Goal: Check status: Check status

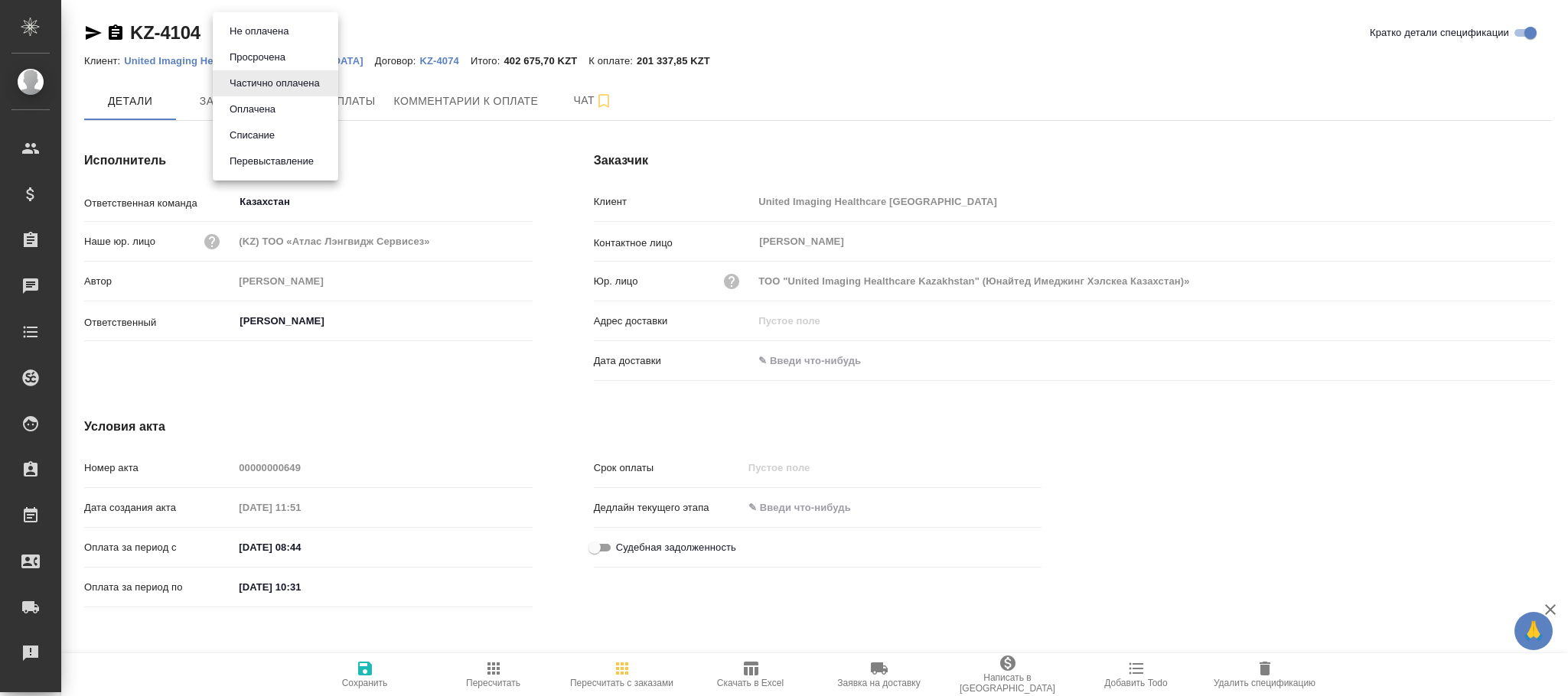
click at [260, 26] on body "🙏 .cls-1 fill:#fff; AWATERA Фокина Наталья n.fokina Клиенты Спецификации Заказы…" at bounding box center [784, 348] width 1568 height 696
click at [269, 40] on button "Оплачена" at bounding box center [259, 31] width 68 height 17
type input "payed"
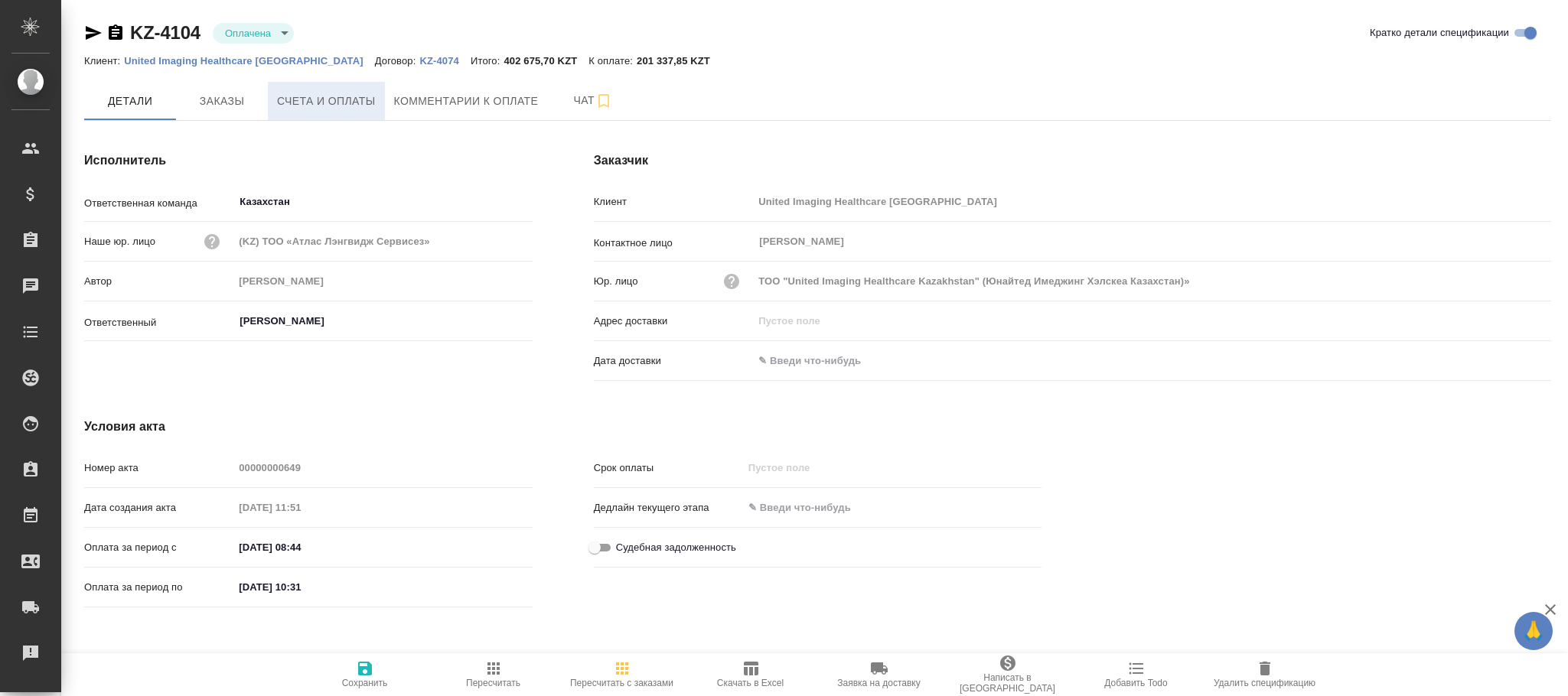
click at [336, 101] on span "Счета и оплаты" at bounding box center [326, 101] width 99 height 19
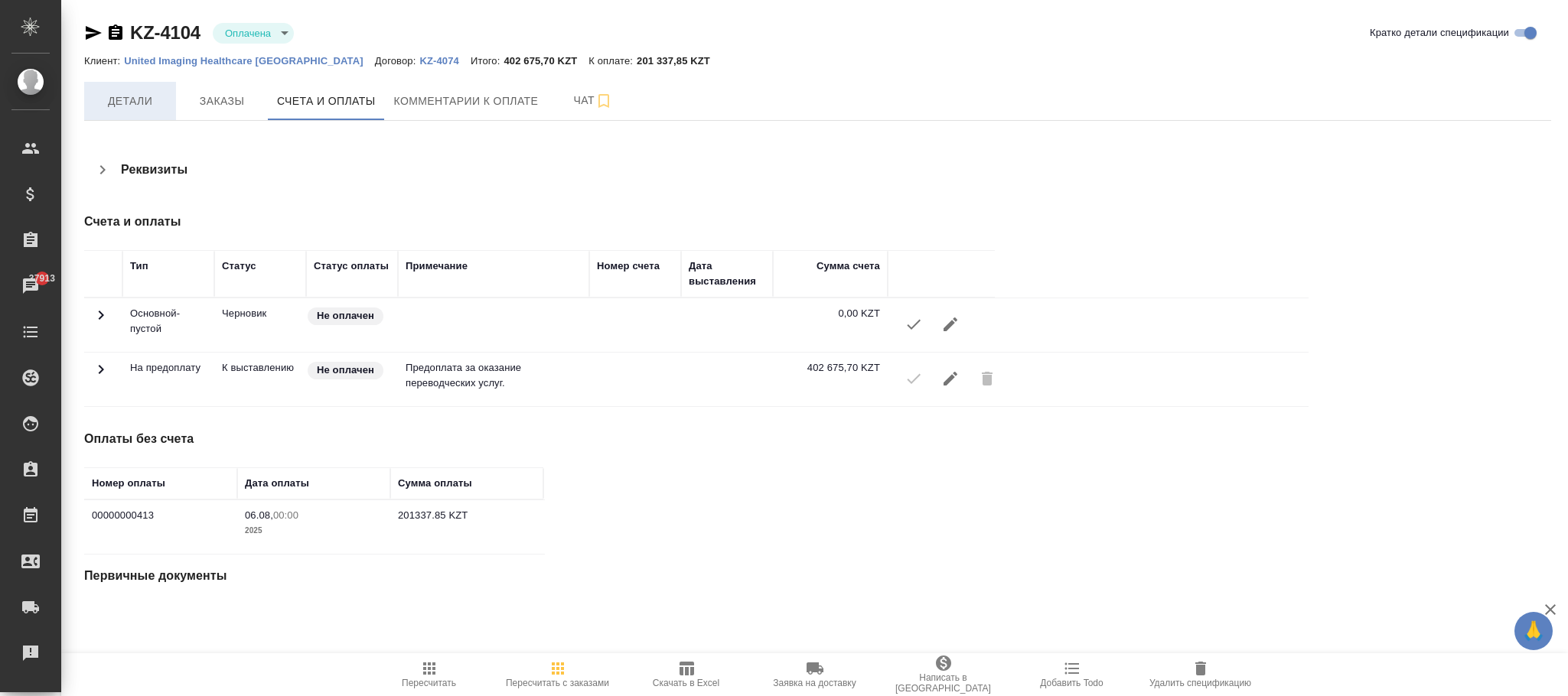
click at [135, 99] on span "Детали" at bounding box center [130, 101] width 74 height 19
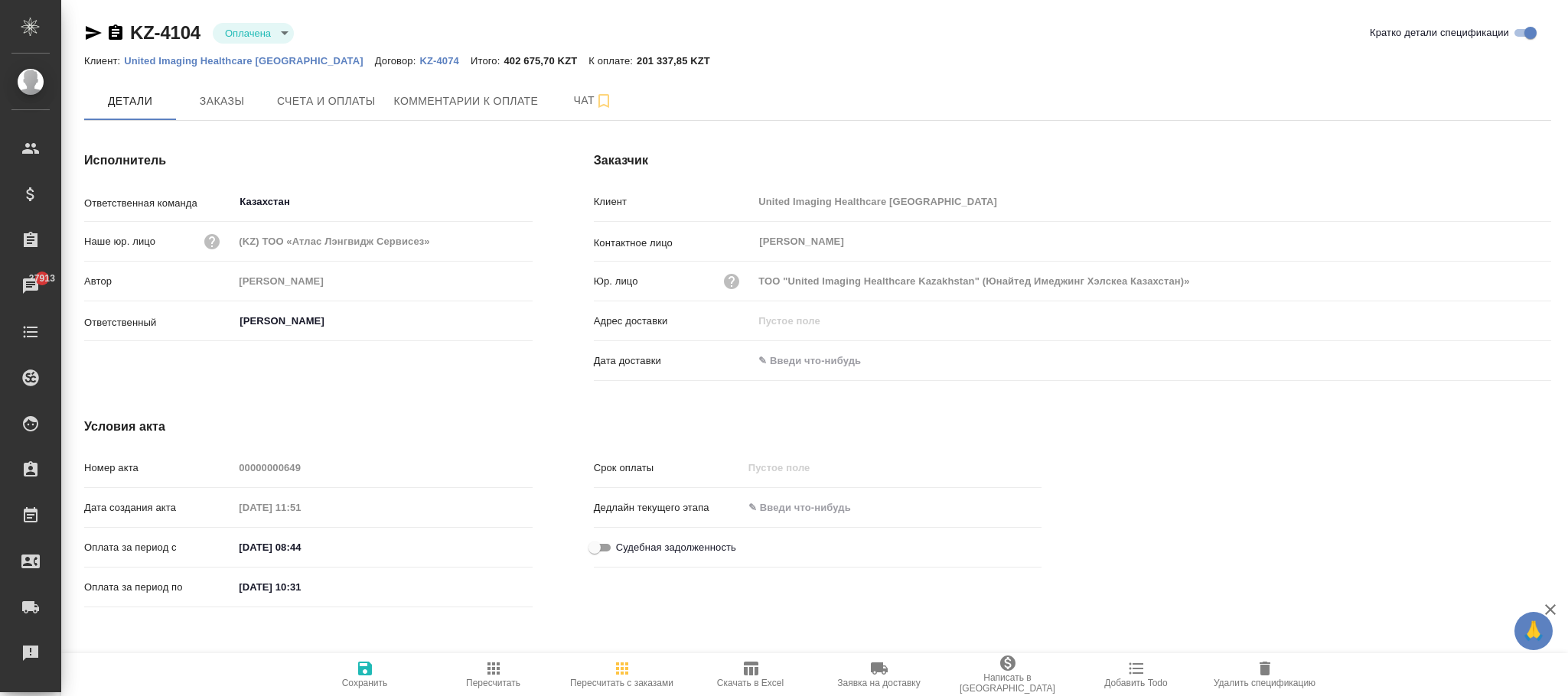
drag, startPoint x: 365, startPoint y: 673, endPoint x: 376, endPoint y: 306, distance: 367.2
click at [365, 673] on icon "button" at bounding box center [365, 669] width 18 height 18
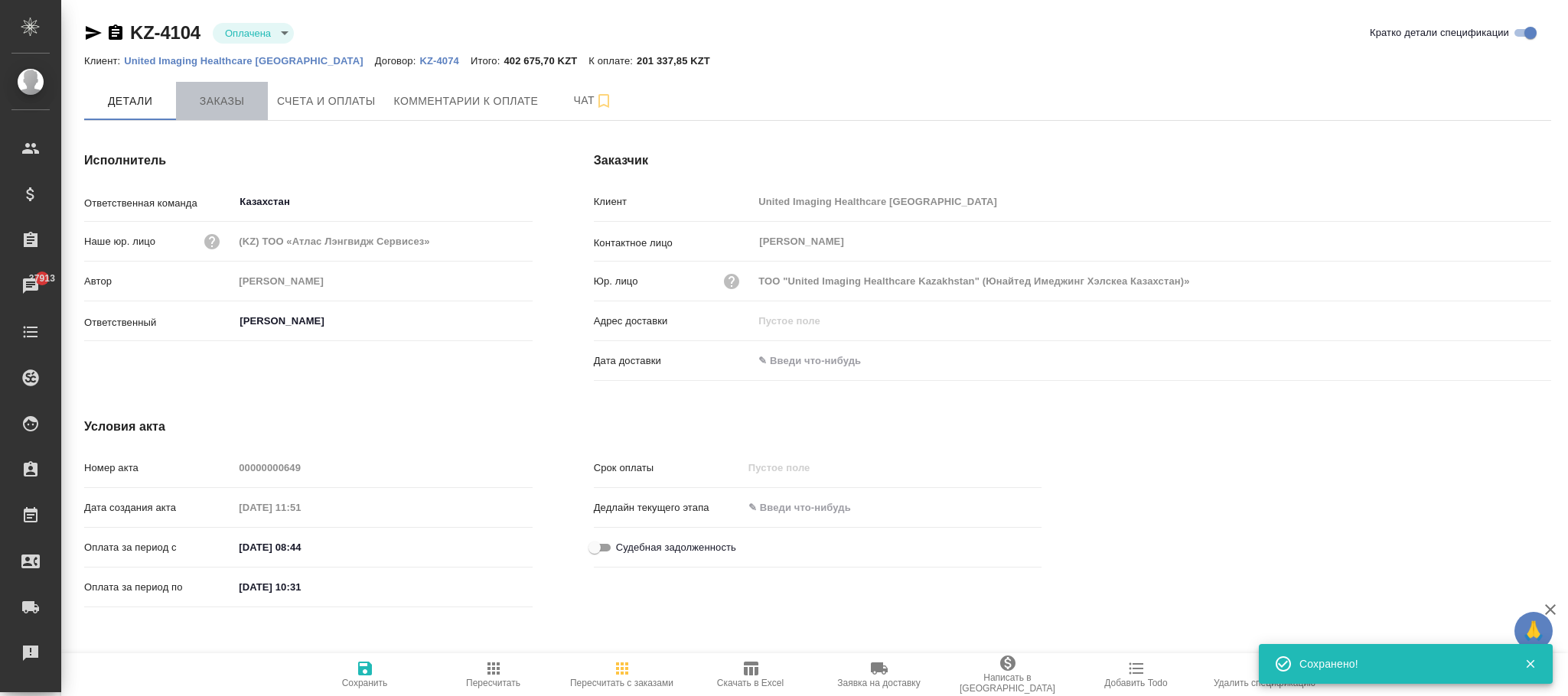
click at [240, 99] on span "Заказы" at bounding box center [222, 101] width 74 height 19
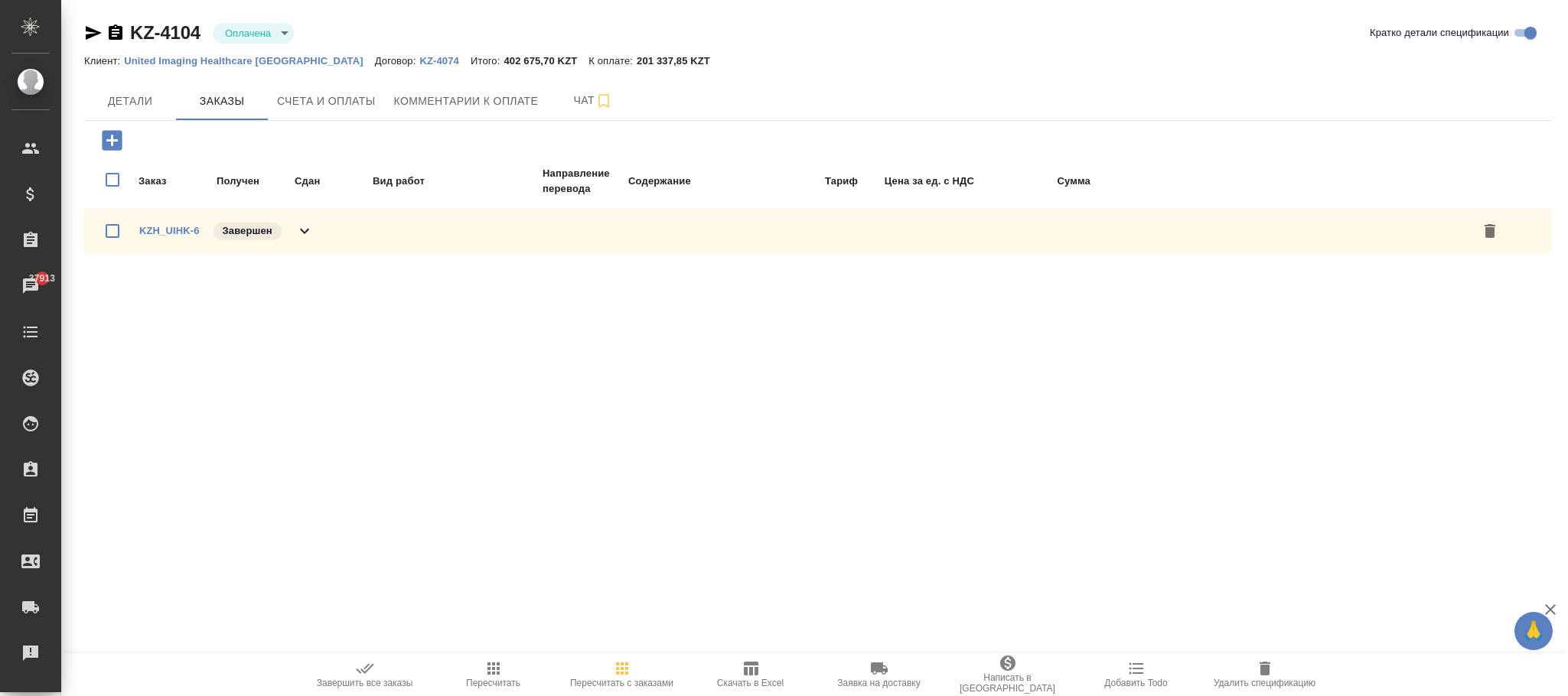
click at [608, 673] on span "Пересчитать с заказами" at bounding box center [622, 674] width 110 height 29
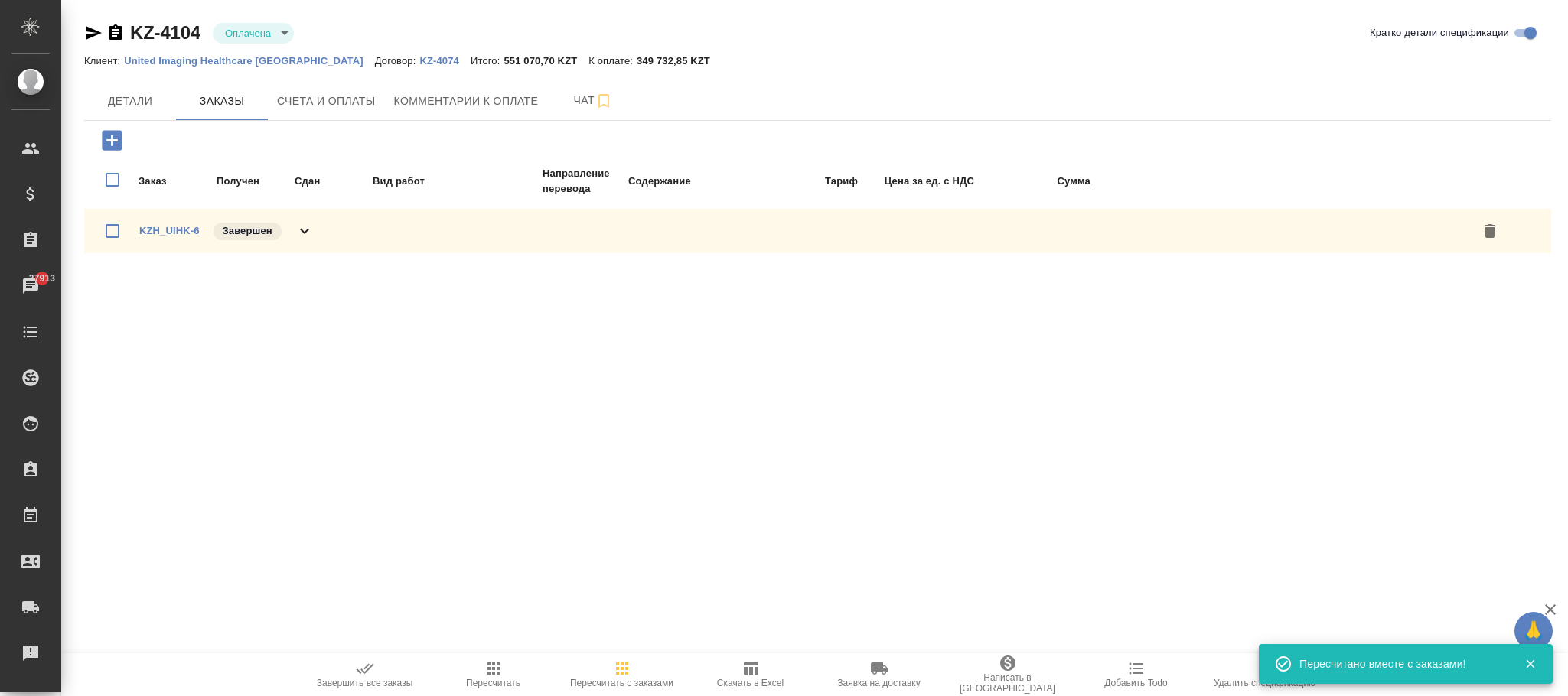
click at [501, 673] on icon "button" at bounding box center [494, 669] width 18 height 18
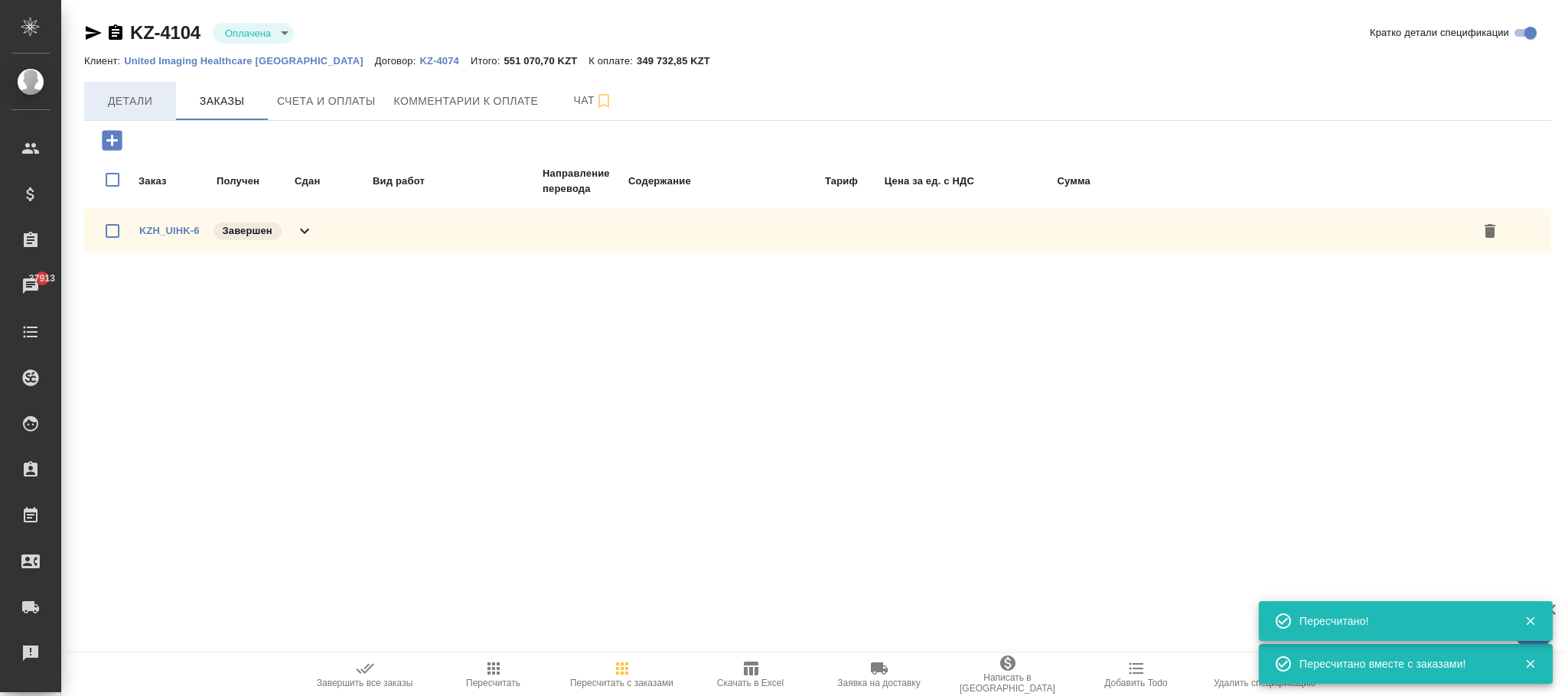
click at [152, 102] on span "Детали" at bounding box center [130, 101] width 74 height 19
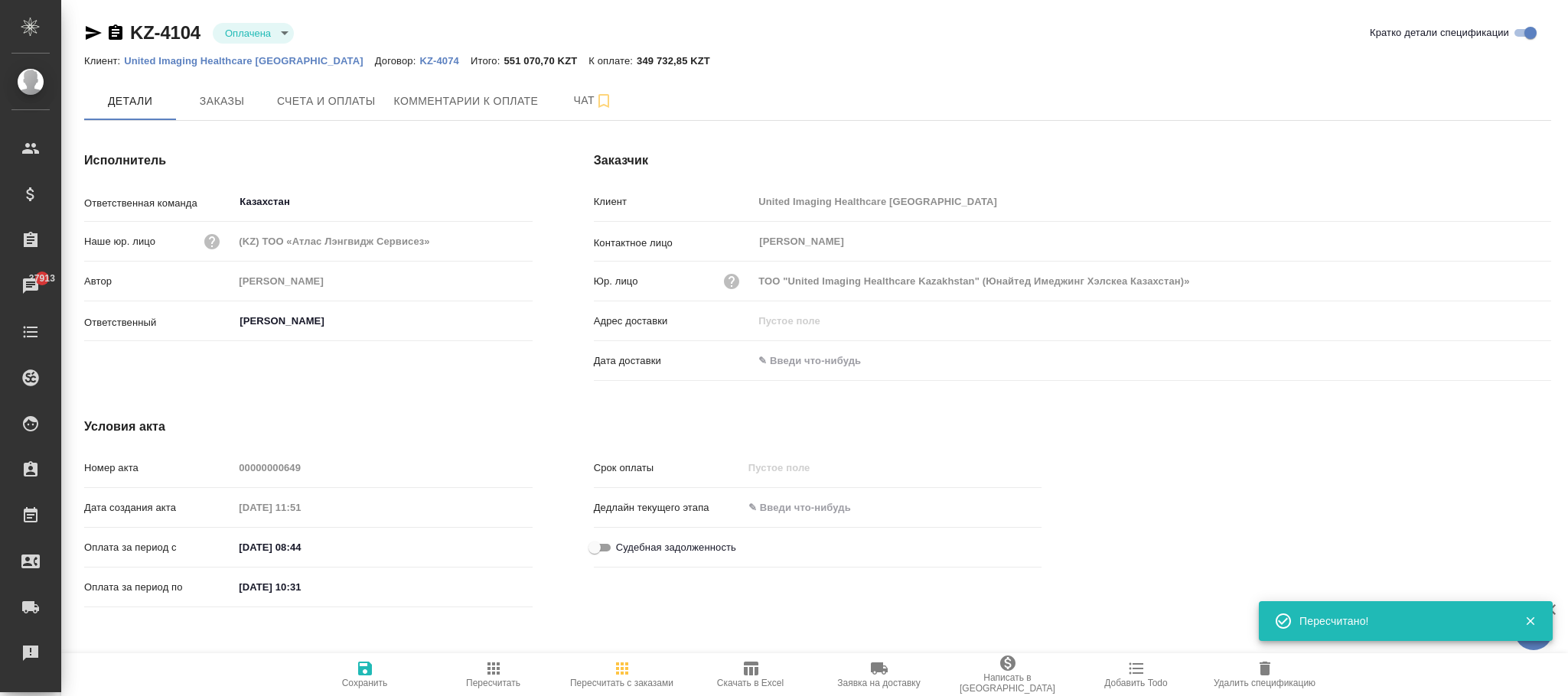
click at [355, 664] on icon "button" at bounding box center [365, 669] width 18 height 18
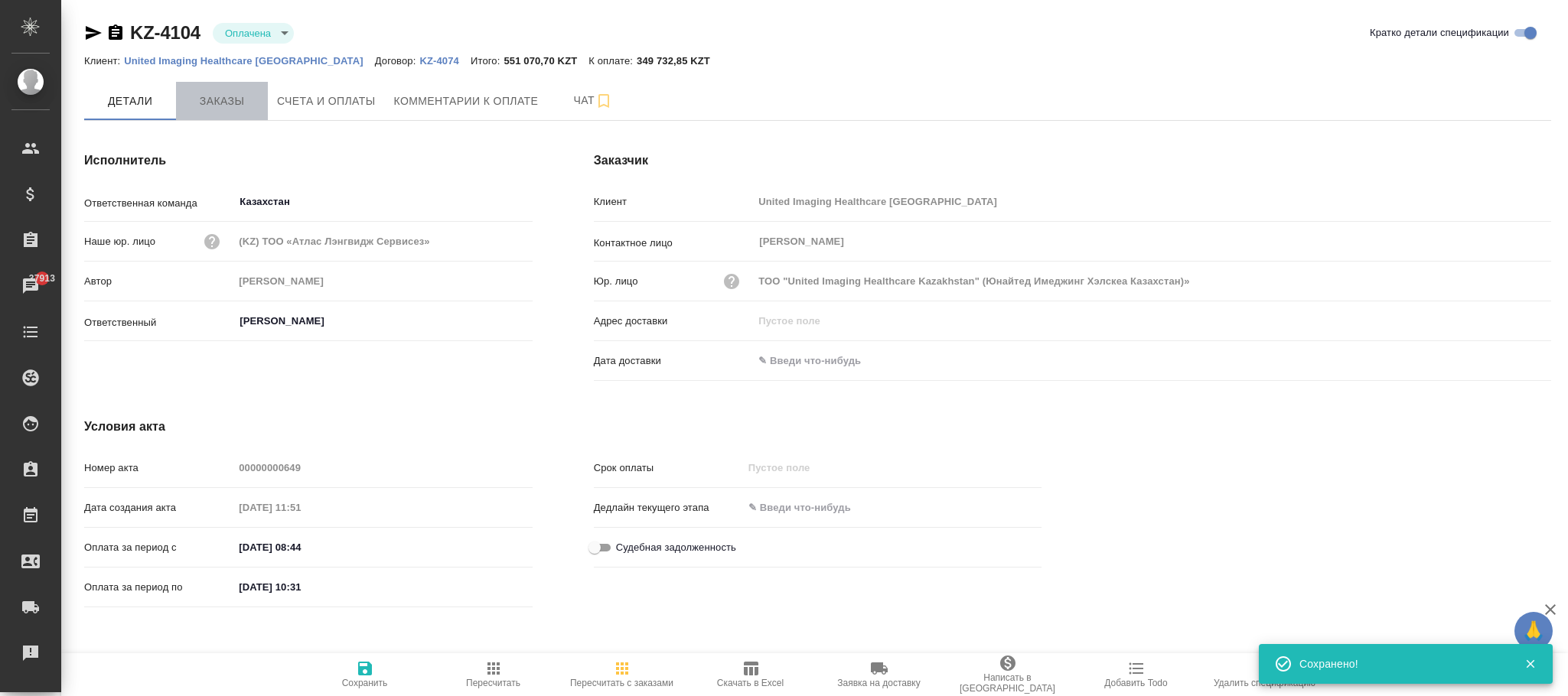
click at [221, 97] on span "Заказы" at bounding box center [222, 101] width 74 height 19
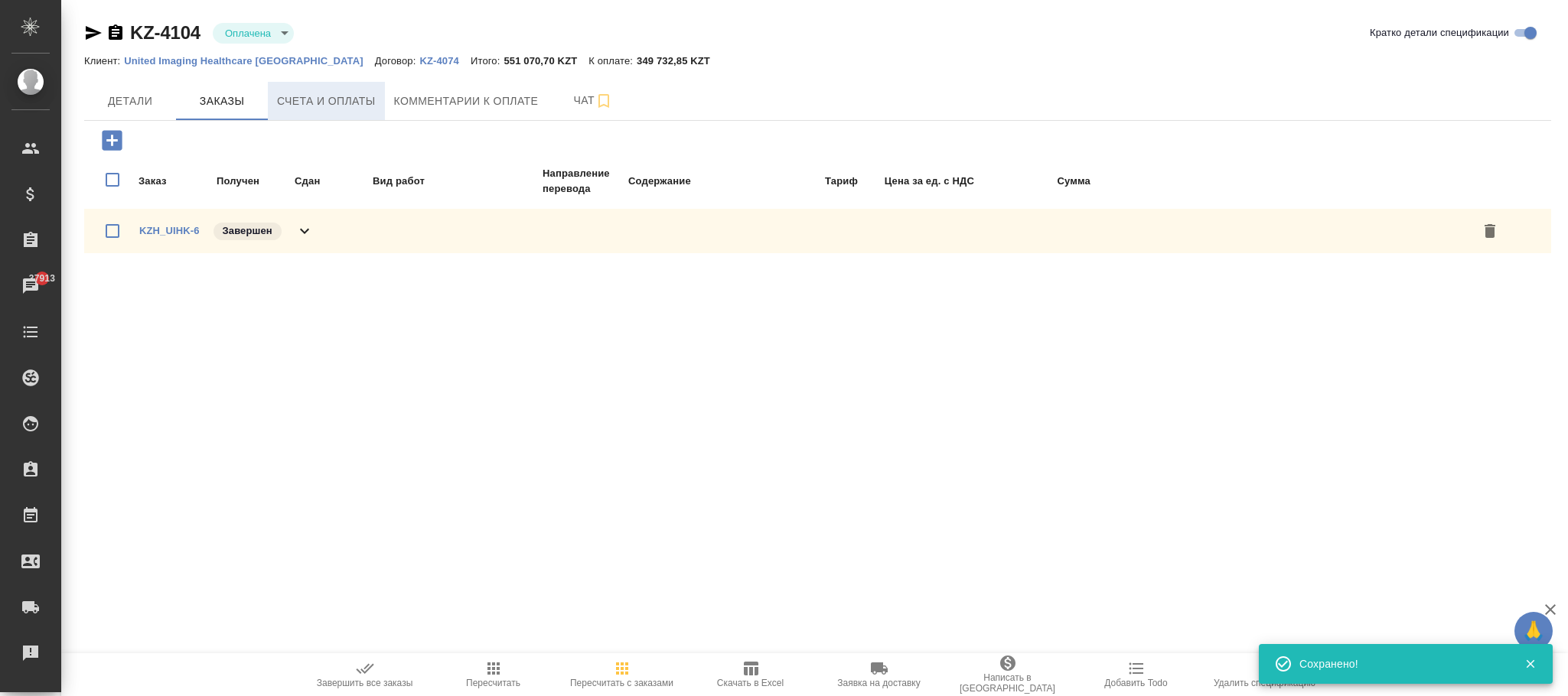
drag, startPoint x: 334, startPoint y: 106, endPoint x: 399, endPoint y: 191, distance: 107.0
click at [335, 106] on span "Счета и оплаты" at bounding box center [326, 101] width 99 height 19
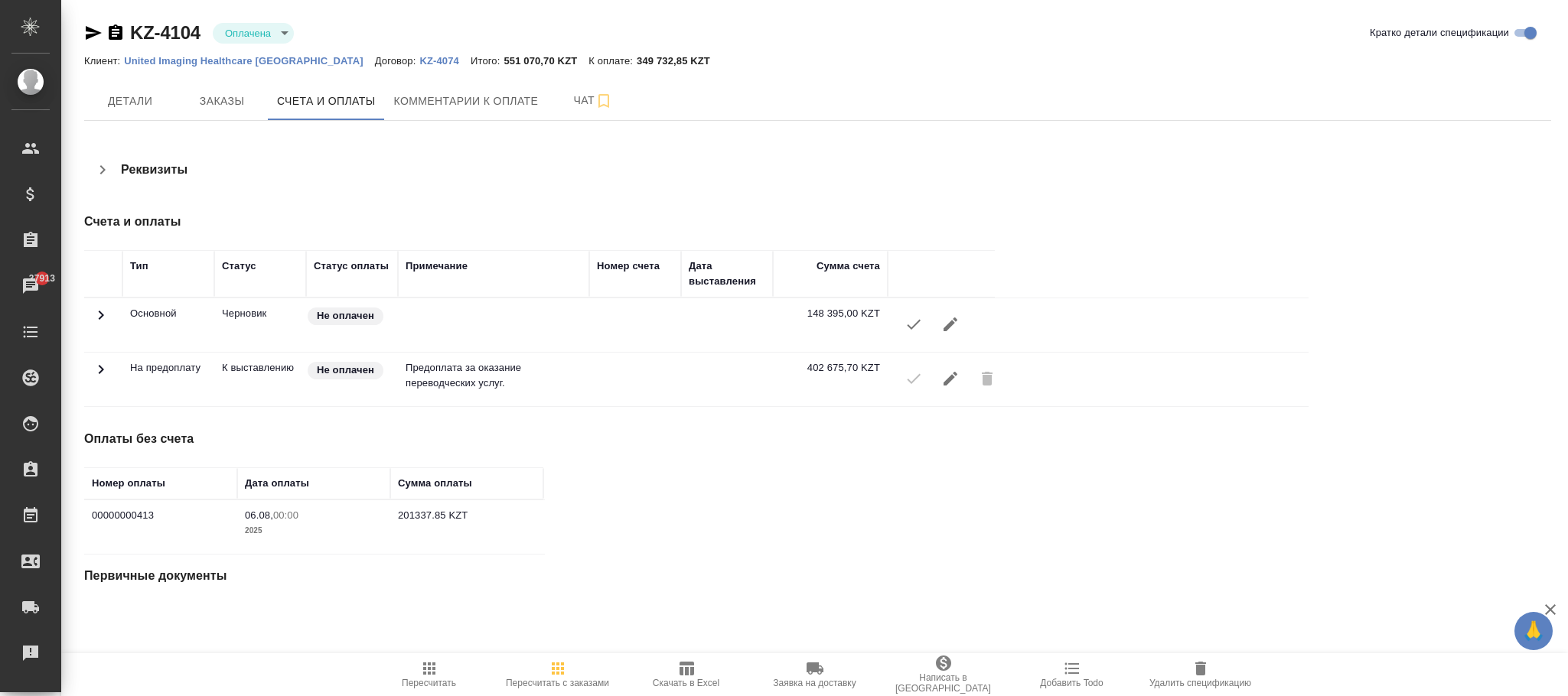
click at [105, 324] on icon at bounding box center [101, 315] width 18 height 18
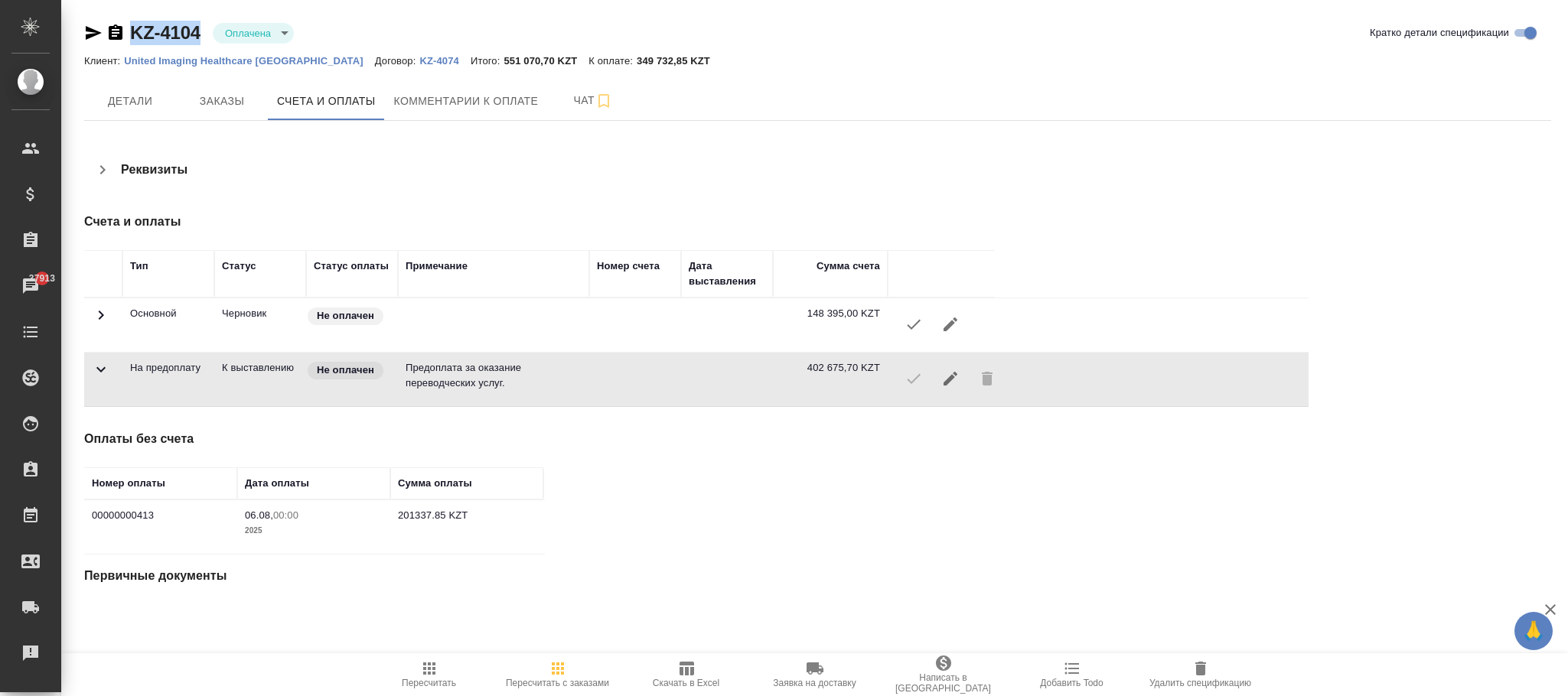
drag, startPoint x: 205, startPoint y: 24, endPoint x: 132, endPoint y: 32, distance: 73.4
click at [132, 32] on div "KZ-4104 Оплачена payed" at bounding box center [195, 33] width 222 height 25
copy link "KZ-4104"
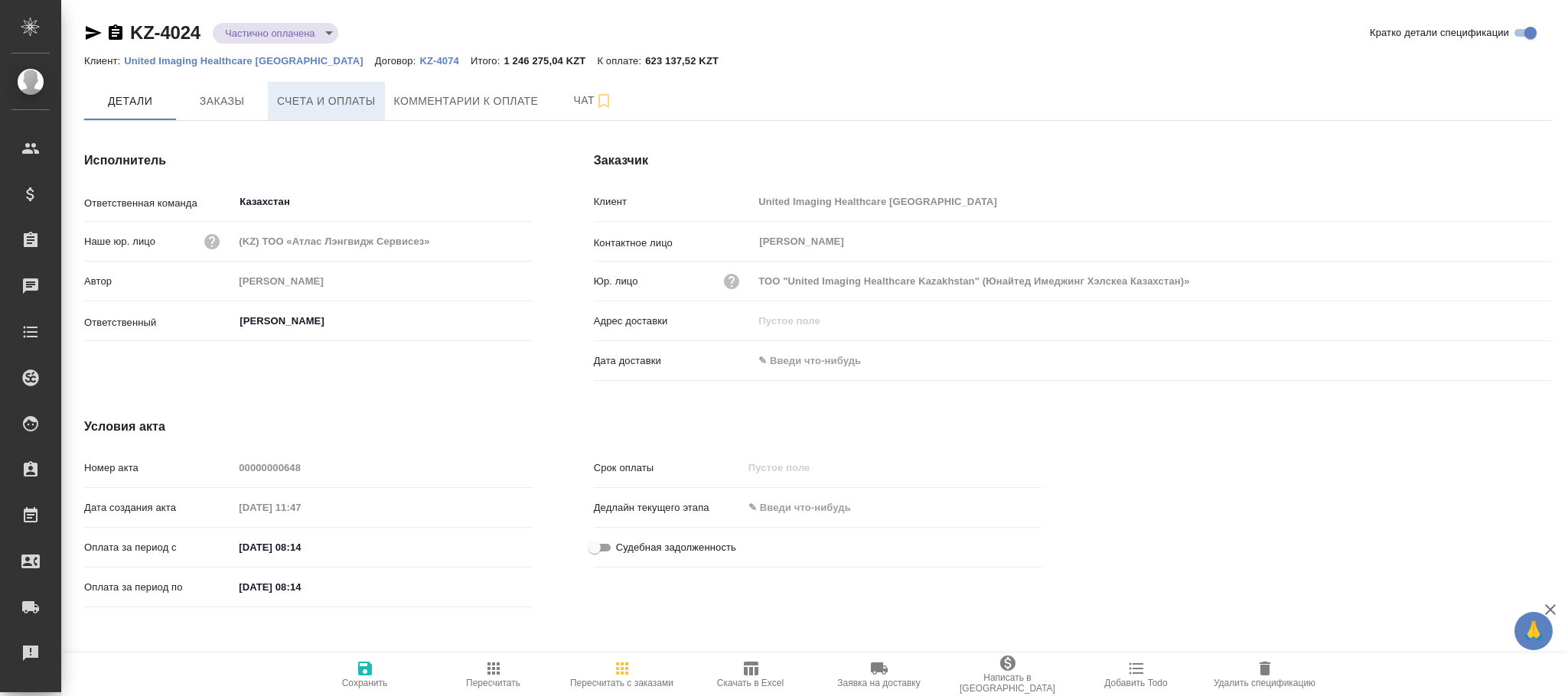
click at [317, 101] on span "Счета и оплаты" at bounding box center [326, 101] width 99 height 19
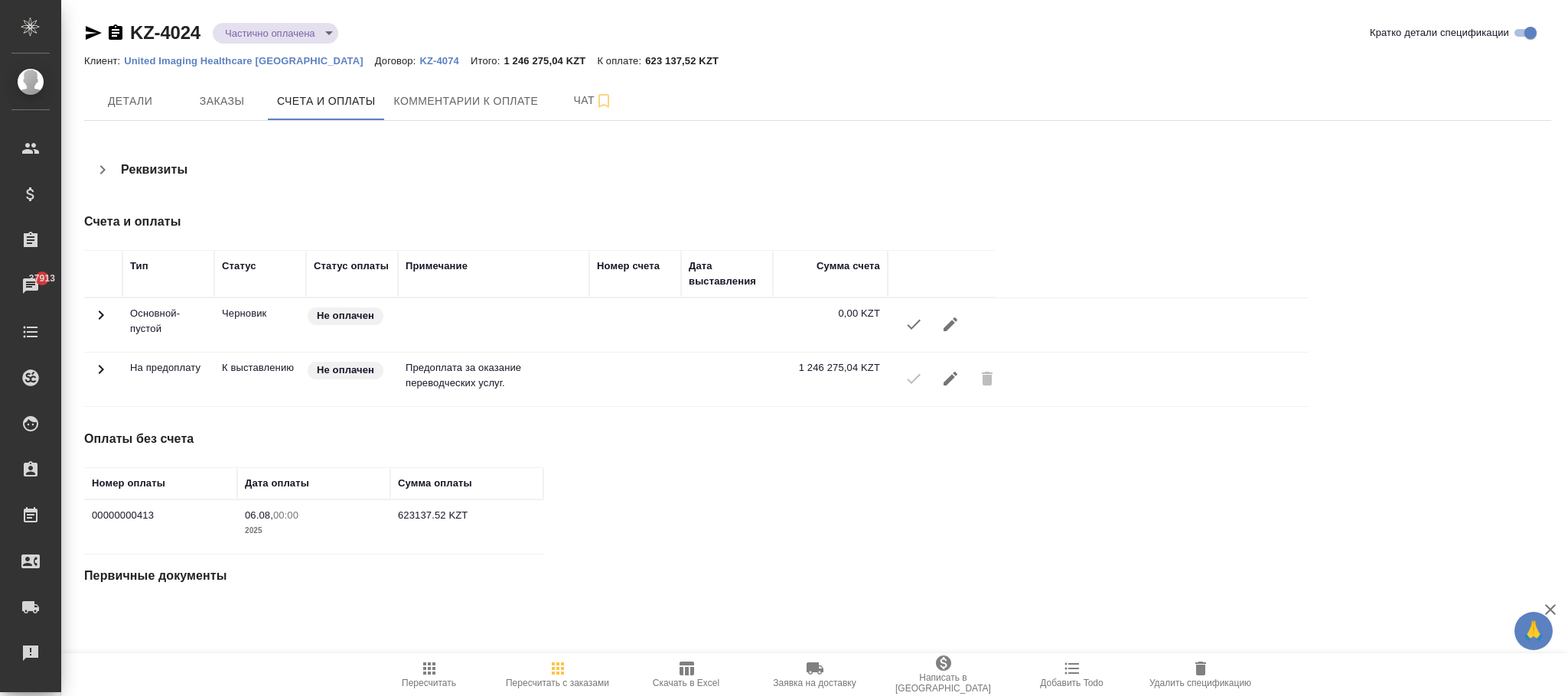
click at [555, 666] on icon "button" at bounding box center [558, 669] width 18 height 18
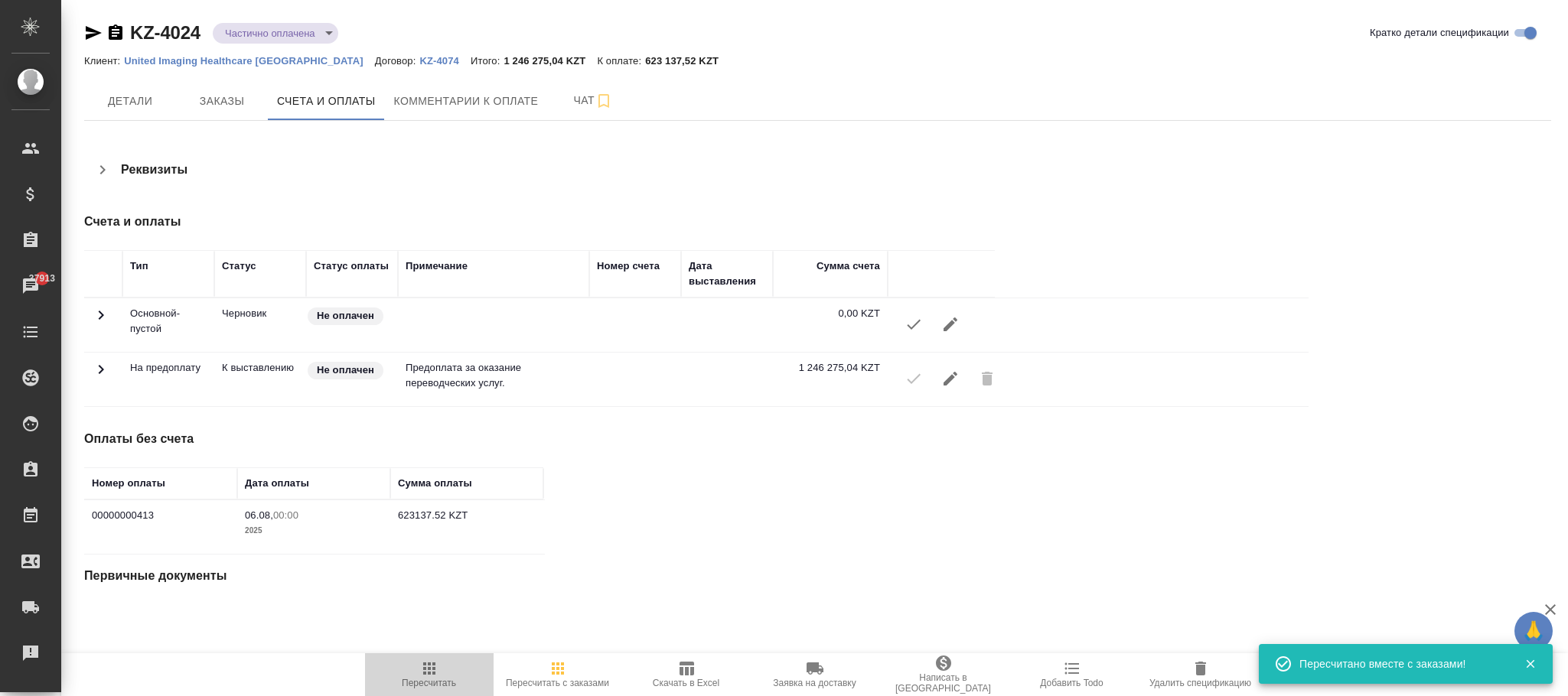
click at [437, 668] on icon "button" at bounding box center [429, 669] width 18 height 18
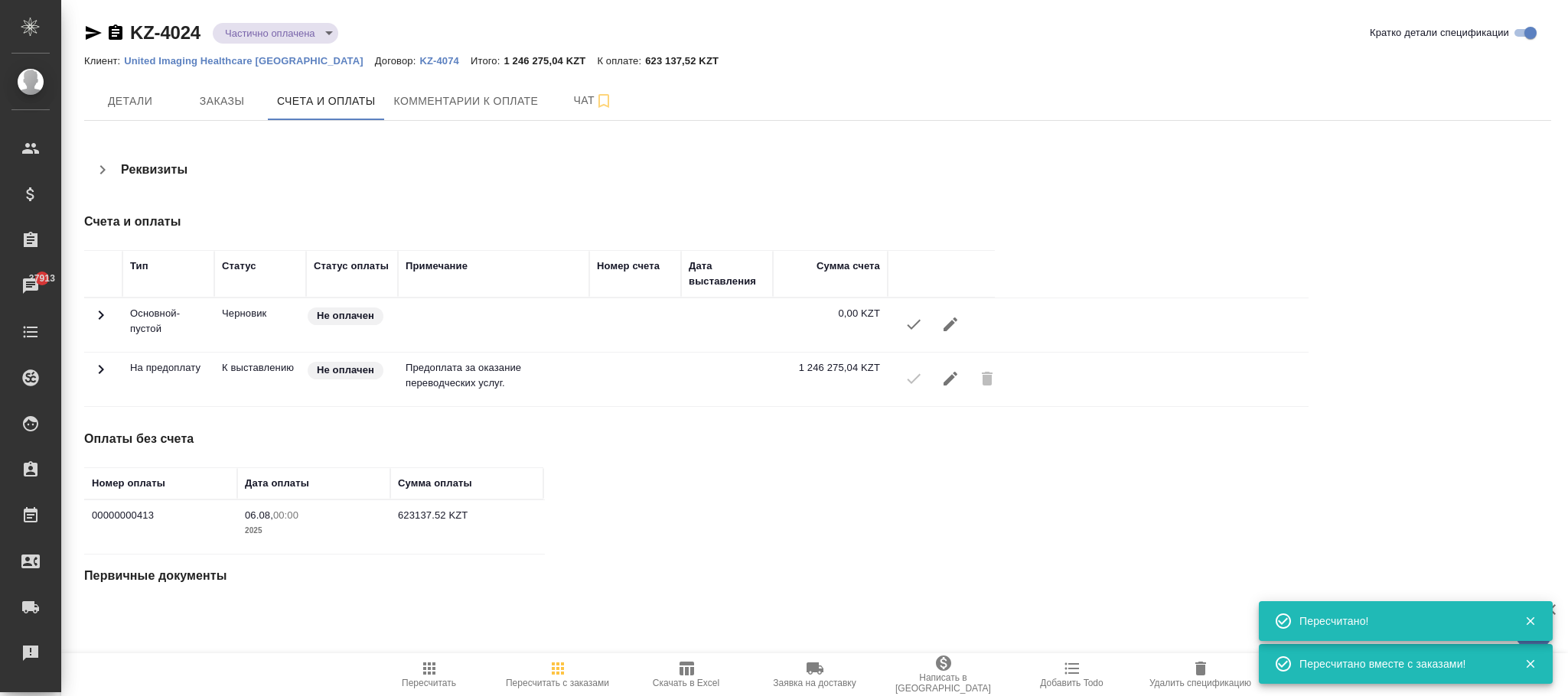
click at [96, 324] on icon at bounding box center [101, 315] width 18 height 18
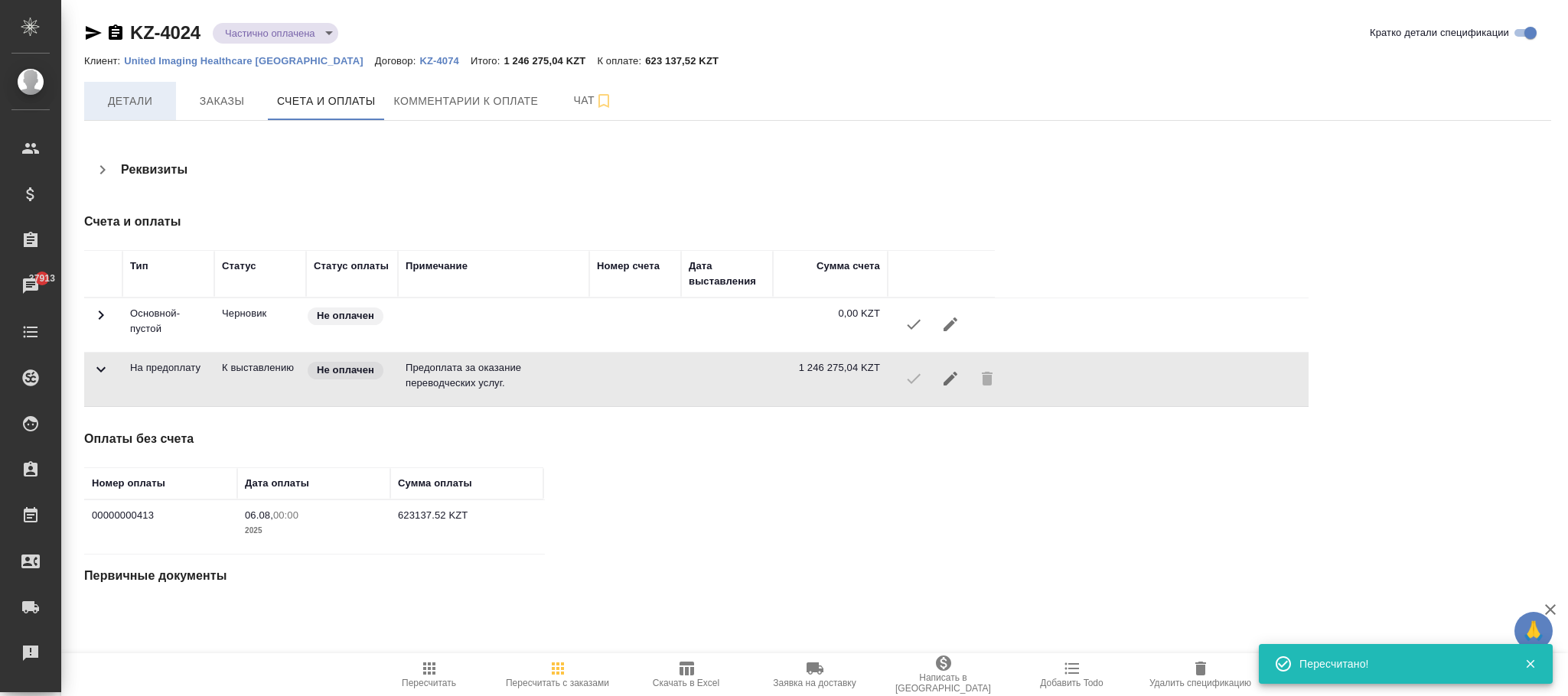
click at [143, 101] on span "Детали" at bounding box center [130, 101] width 74 height 19
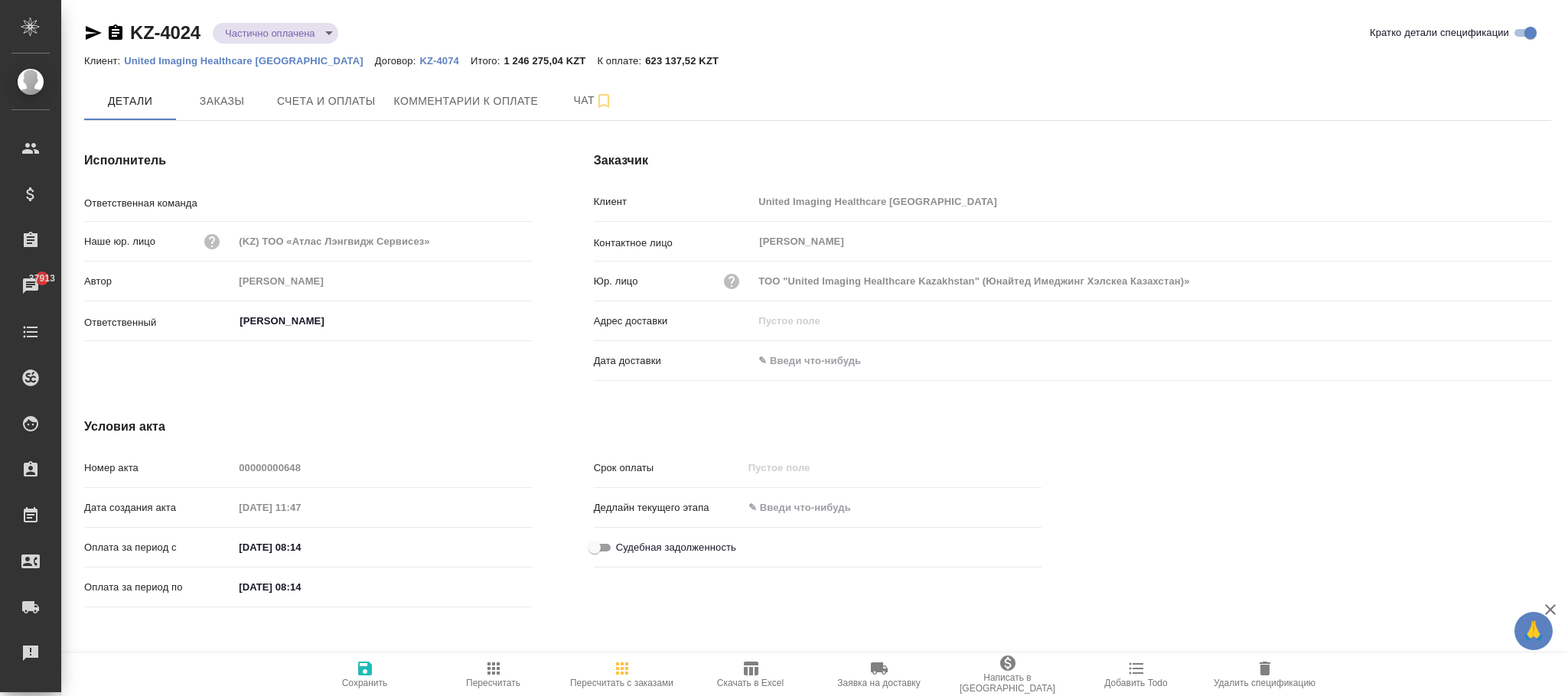
type input "Казахстан"
click at [370, 675] on icon "button" at bounding box center [365, 668] width 14 height 14
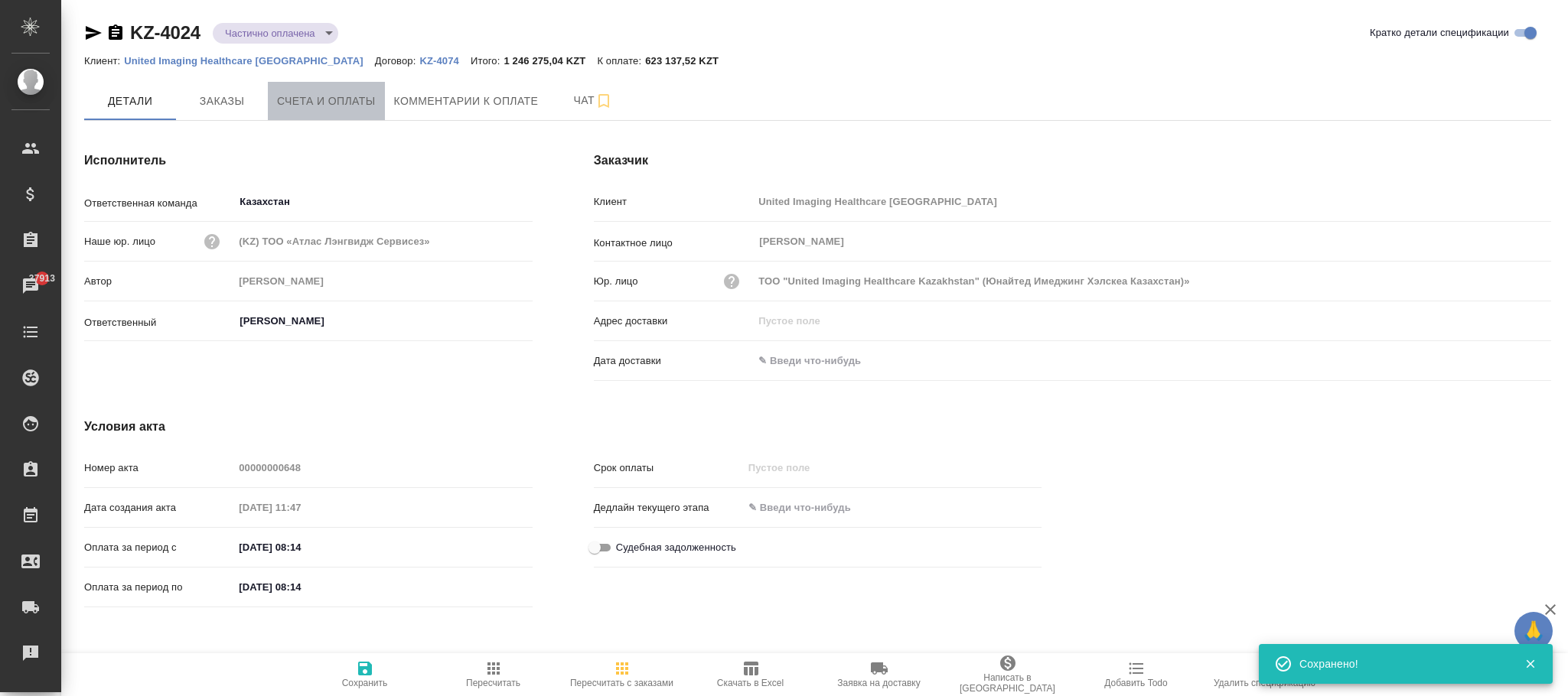
click at [341, 94] on span "Счета и оплаты" at bounding box center [326, 101] width 99 height 19
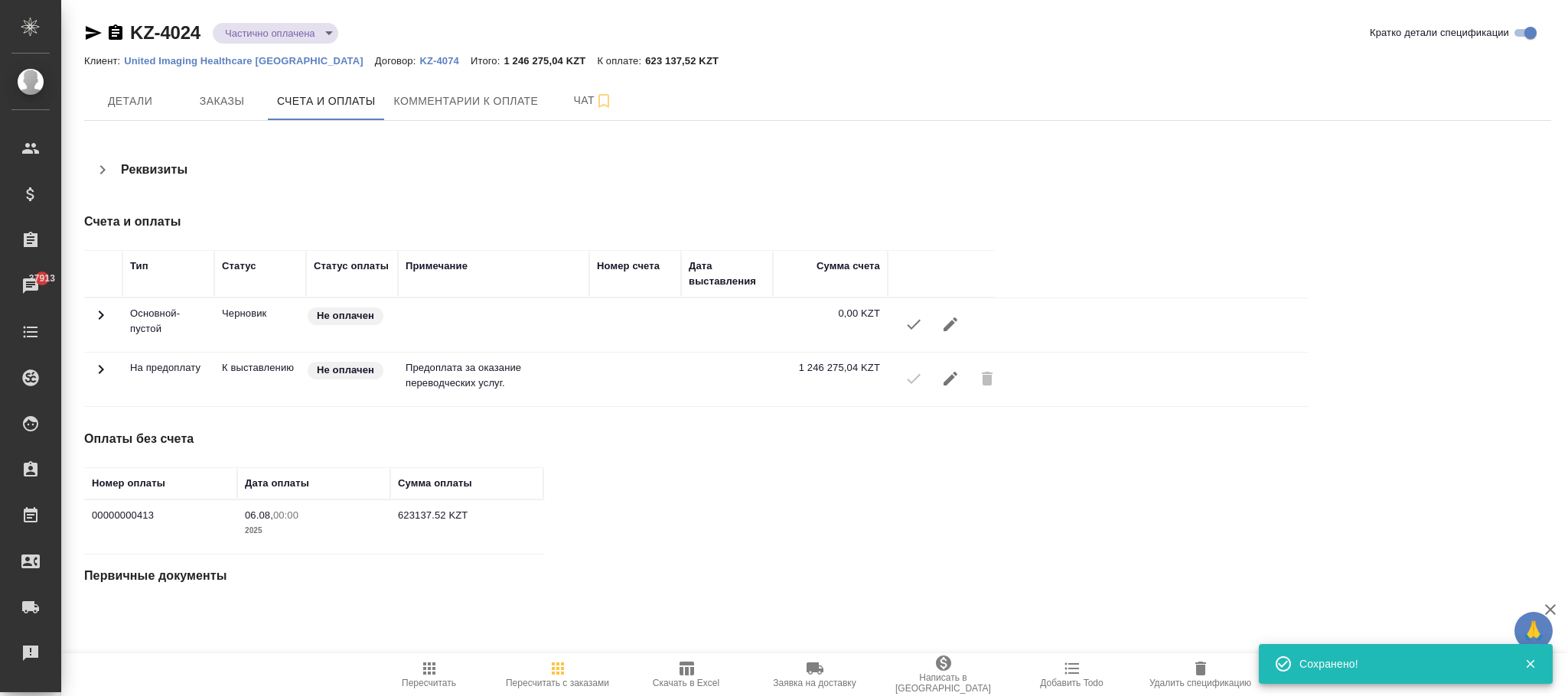
click at [283, 31] on body "🙏 .cls-1 fill:#fff; AWATERA Фокина Наталья n.fokina Клиенты Спецификации Заказы…" at bounding box center [784, 348] width 1568 height 696
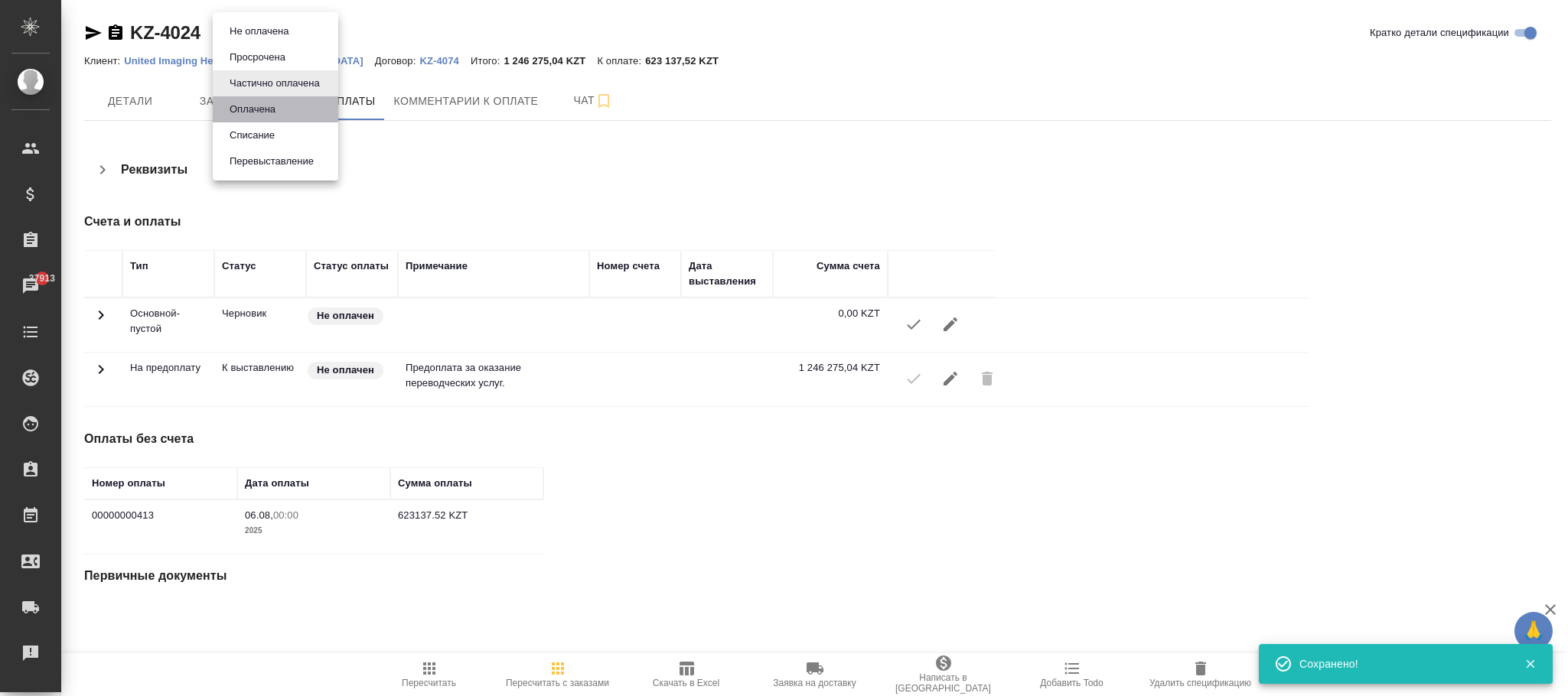
click at [249, 40] on button "Оплачена" at bounding box center [259, 31] width 68 height 17
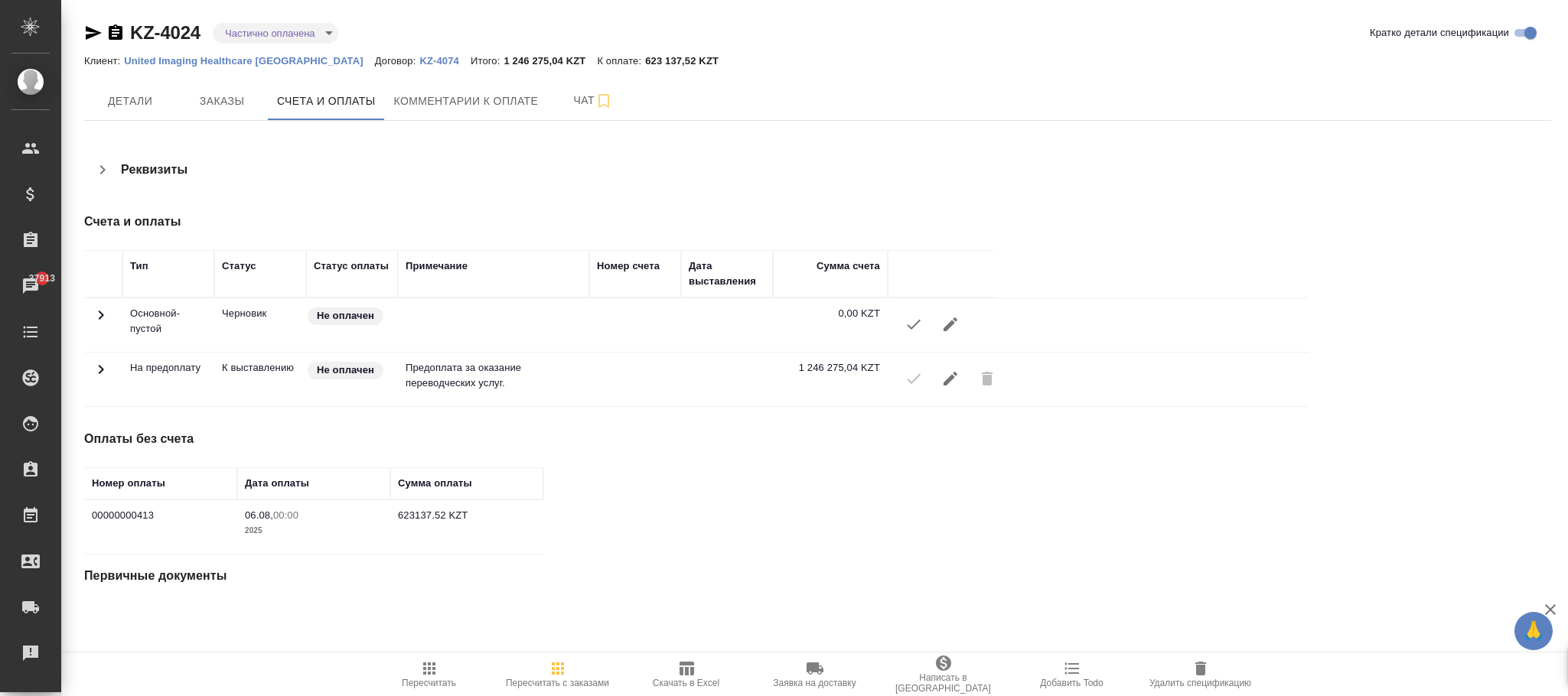
type input "payed"
click at [145, 101] on span "Детали" at bounding box center [130, 101] width 74 height 19
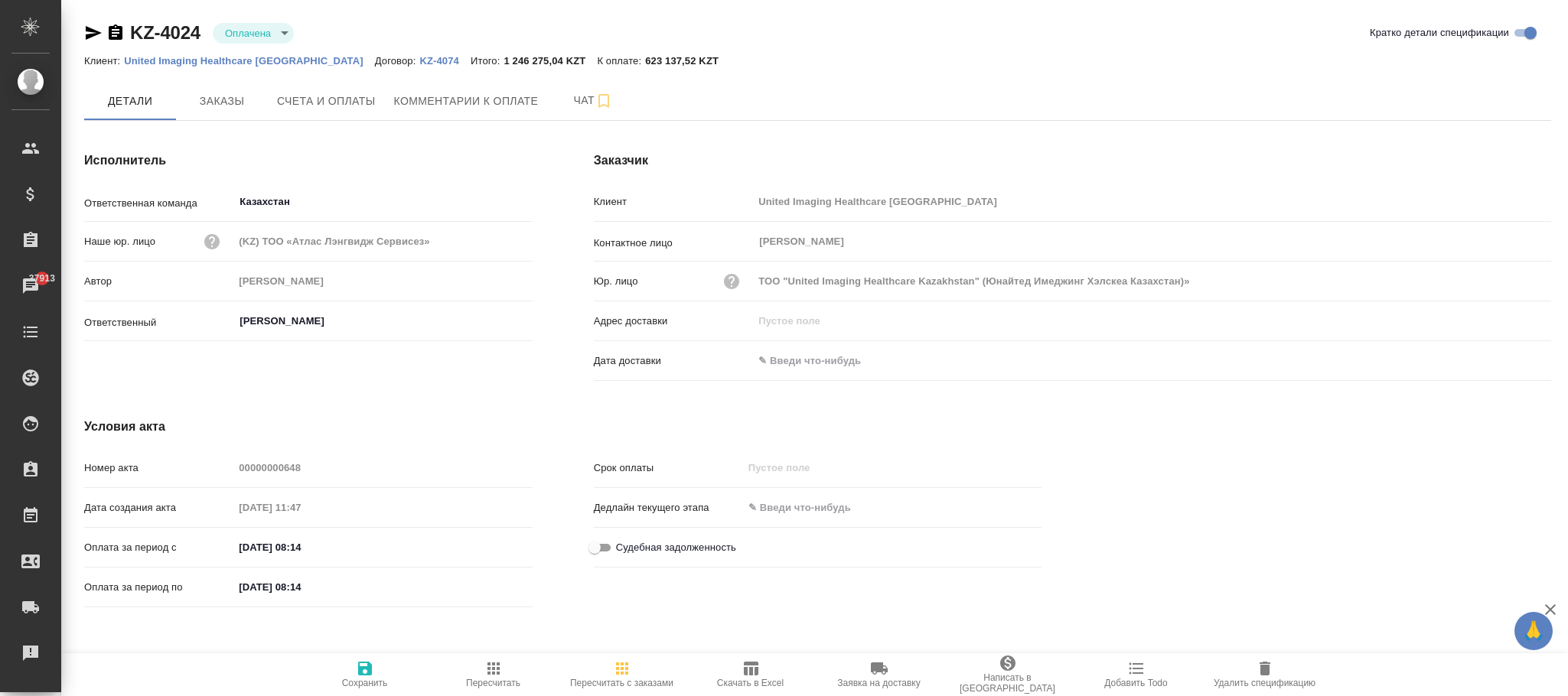
click at [367, 665] on icon "button" at bounding box center [365, 668] width 14 height 14
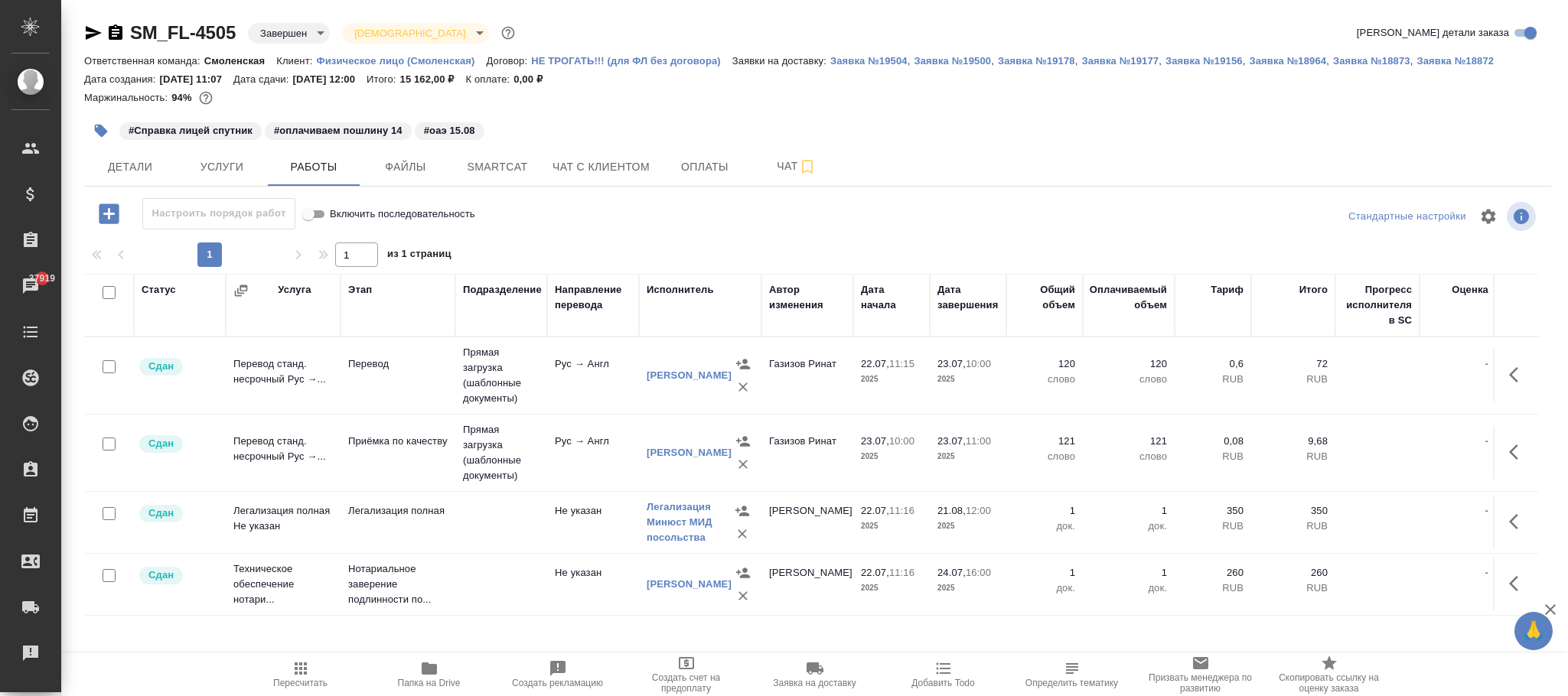
click at [302, 33] on body "🙏 .cls-1 fill:#fff; AWATERA Фокина Наталья n.fokina Клиенты Спецификации Заказы…" at bounding box center [784, 348] width 1568 height 696
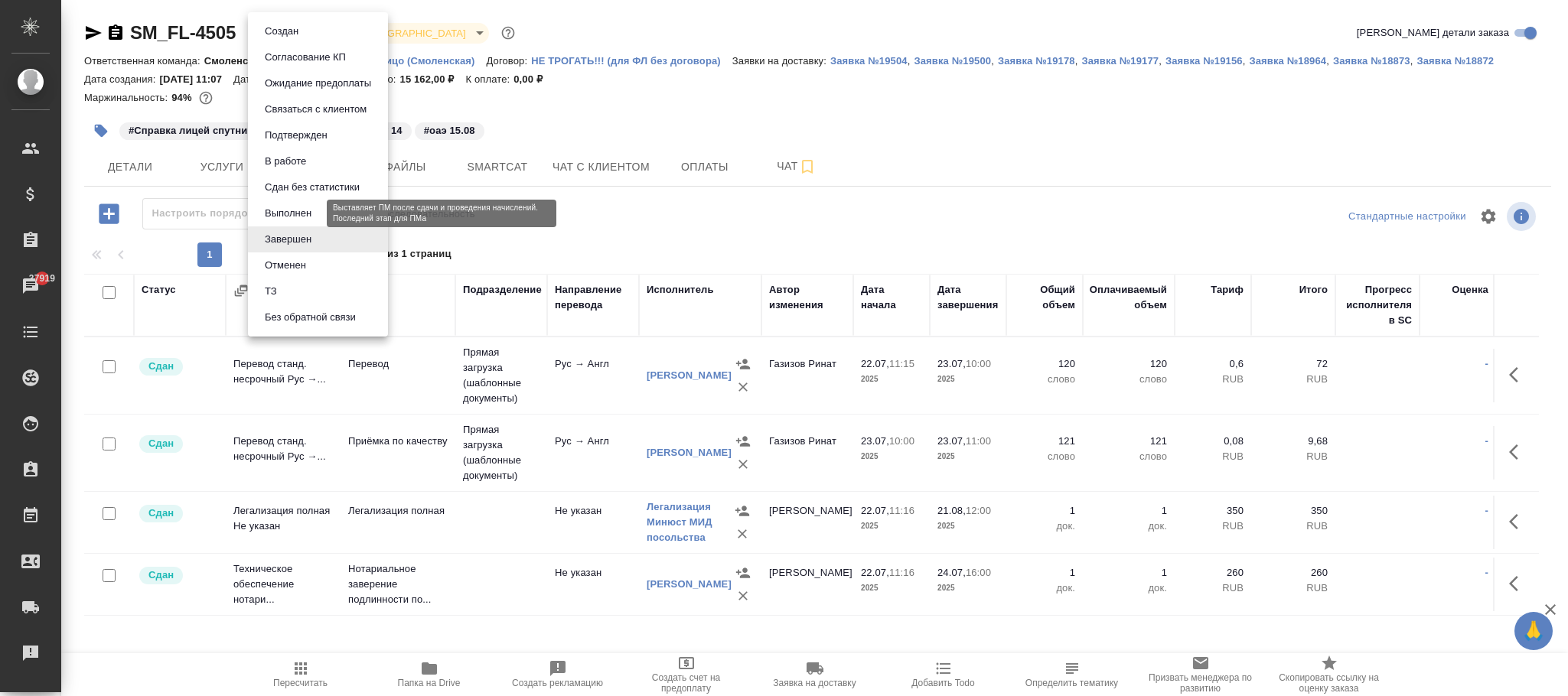
click at [292, 212] on button "Выполнен" at bounding box center [287, 214] width 55 height 17
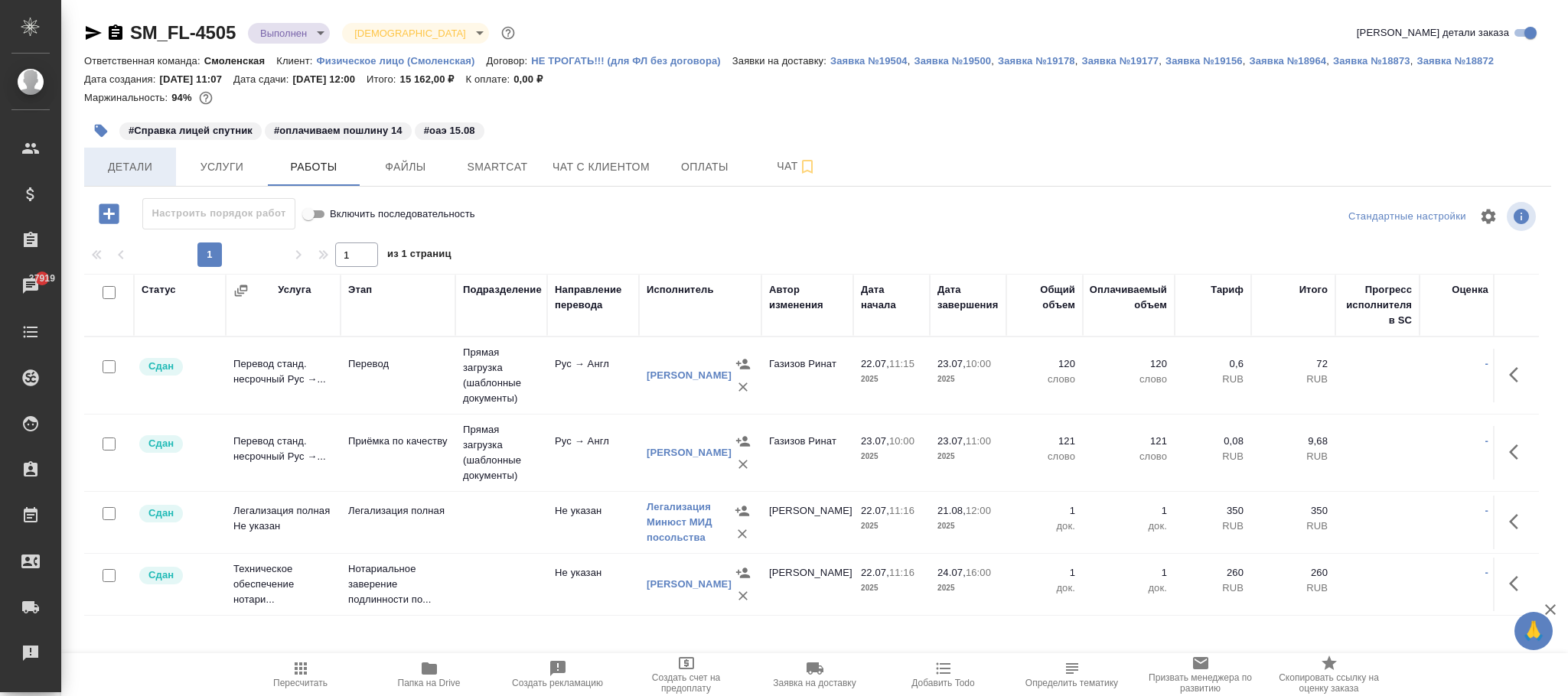
click at [126, 162] on span "Детали" at bounding box center [130, 166] width 74 height 19
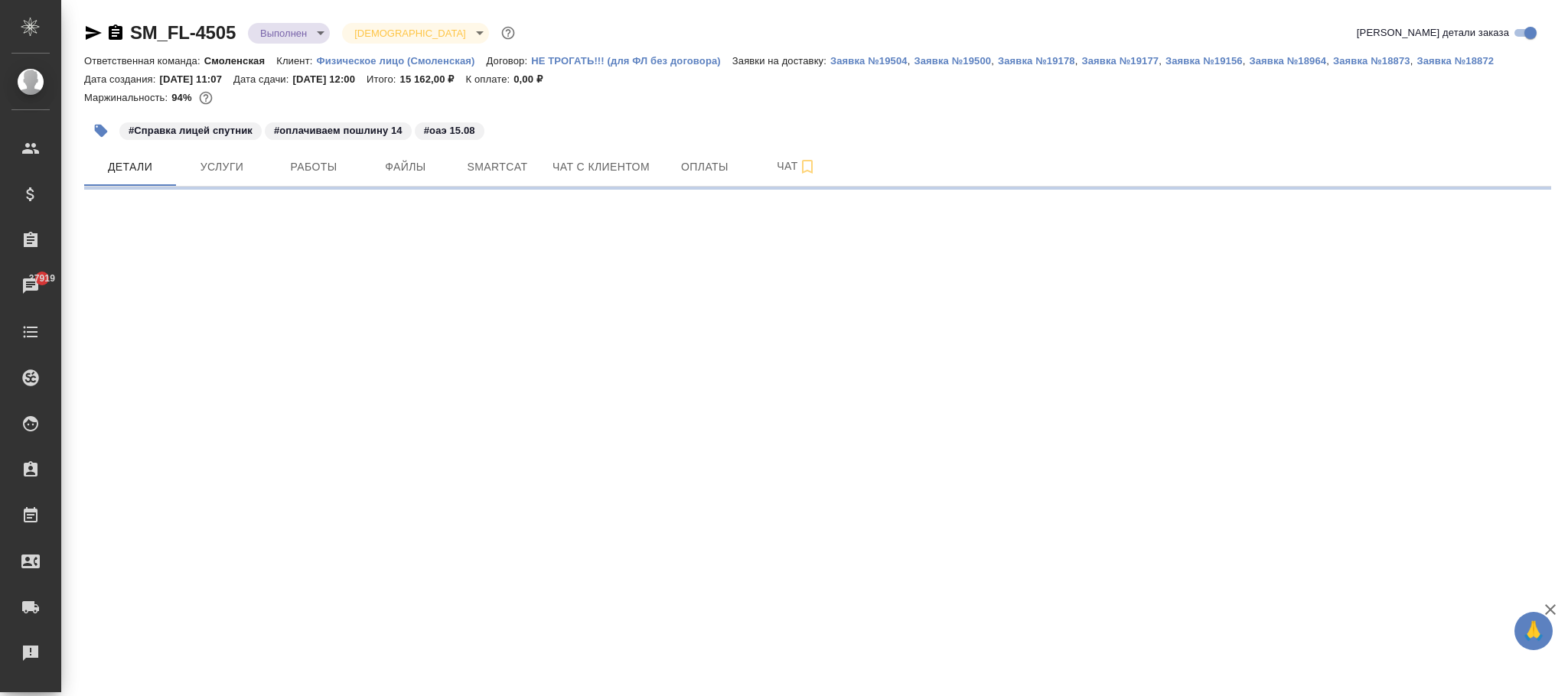
select select "RU"
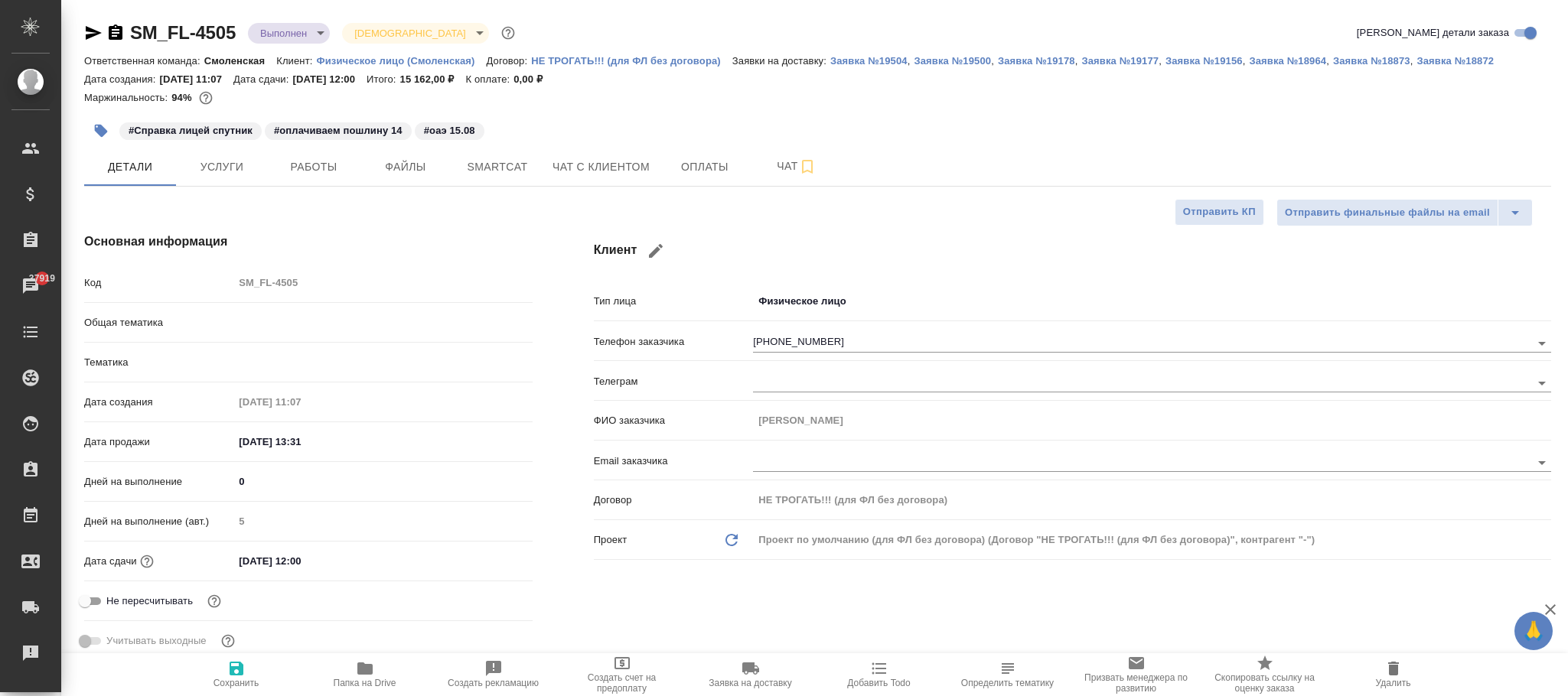
type textarea "x"
type input "Газизов Ринат"
type input "[PERSON_NAME]"
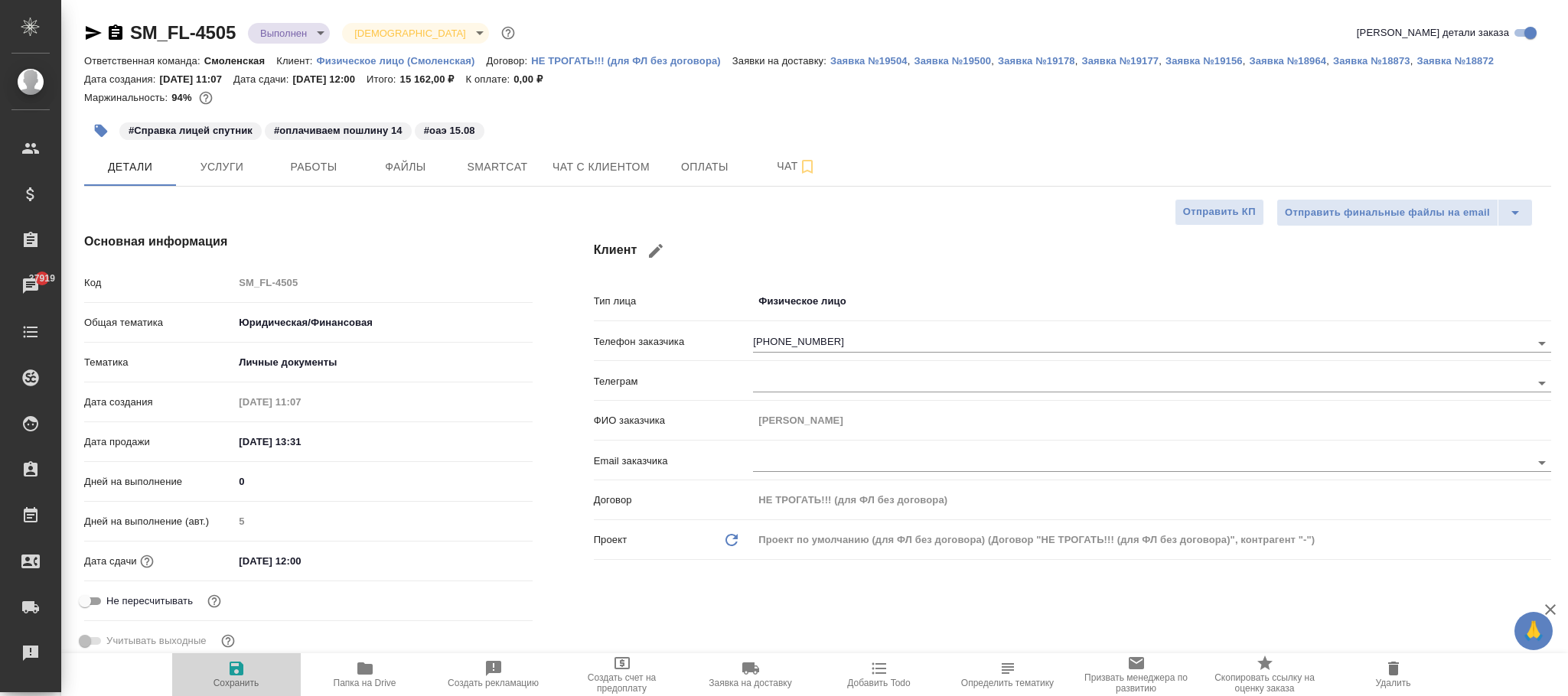
drag, startPoint x: 244, startPoint y: 680, endPoint x: 599, endPoint y: 397, distance: 454.0
click at [242, 680] on span "Сохранить" at bounding box center [236, 683] width 46 height 11
type textarea "x"
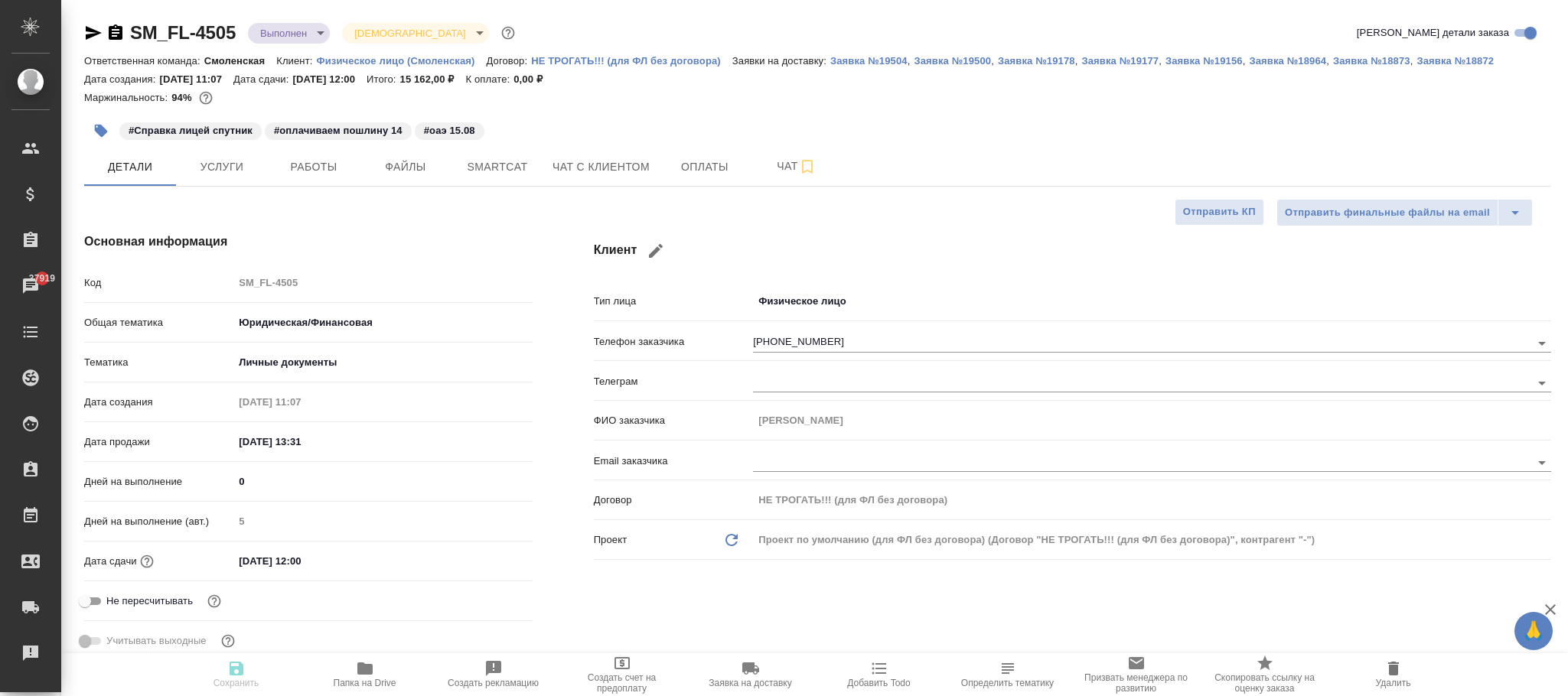
type textarea "x"
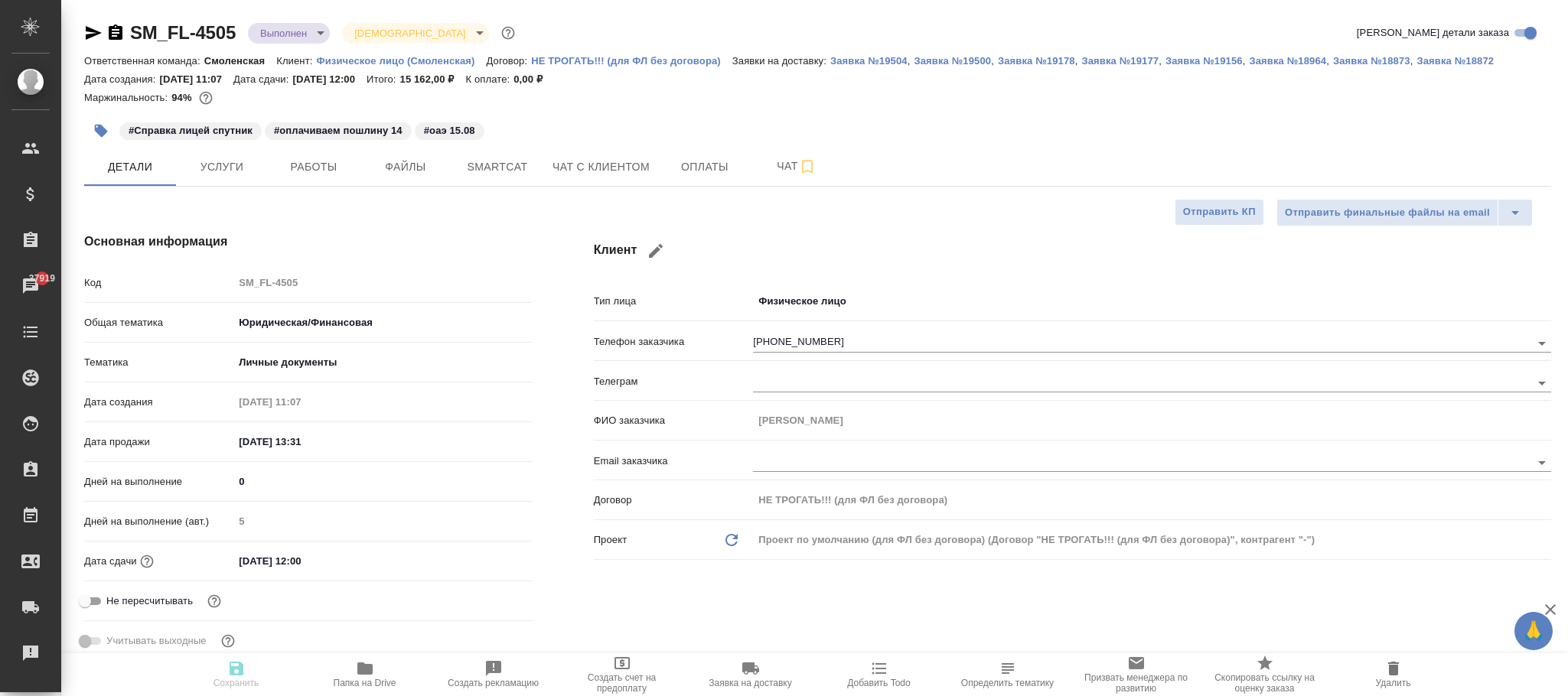
type textarea "x"
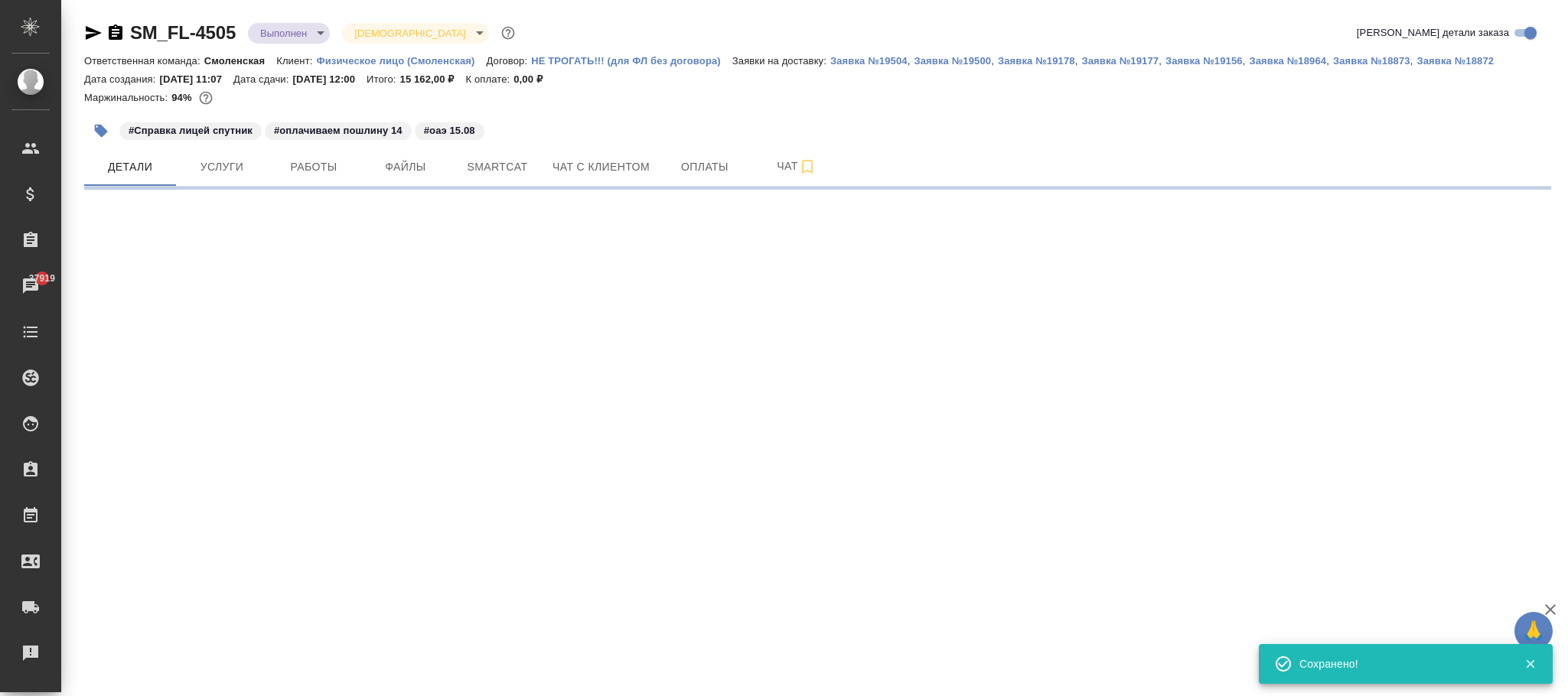
select select "RU"
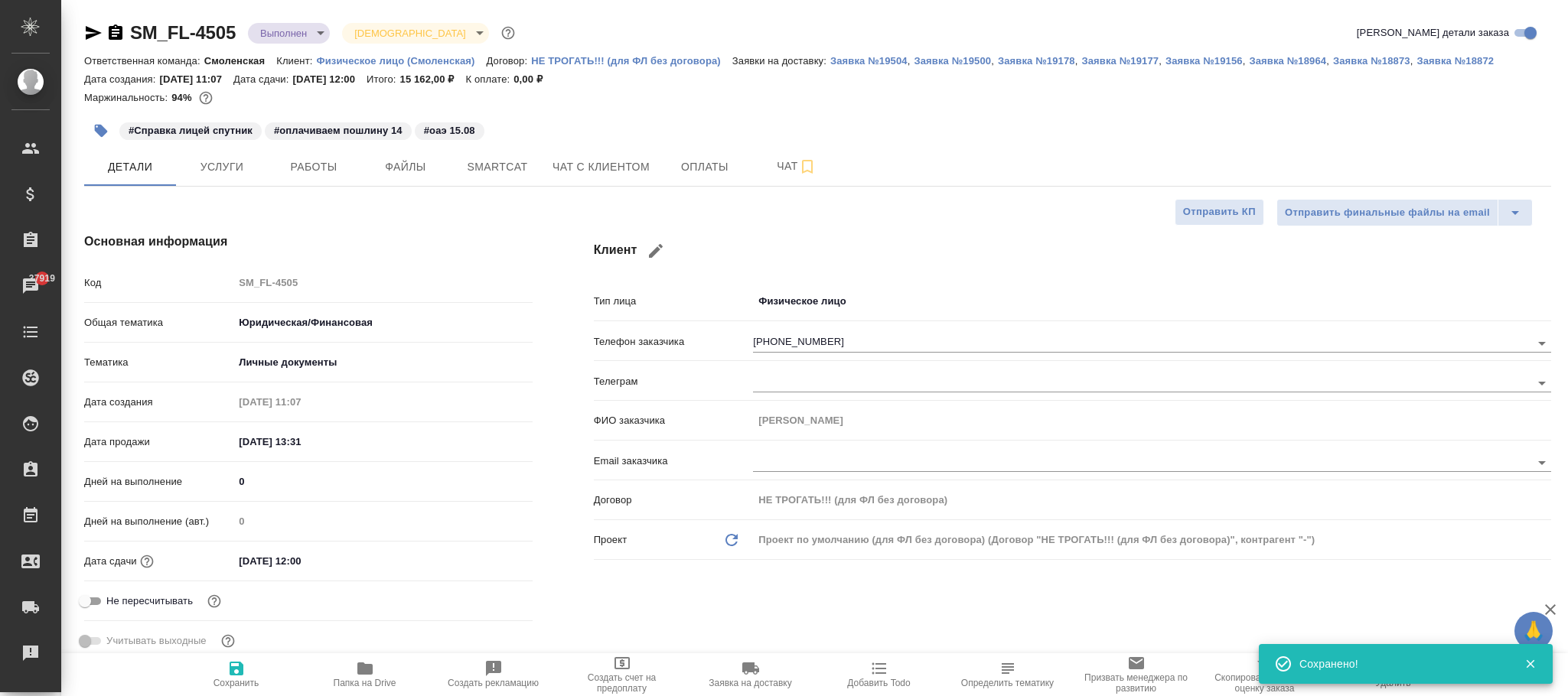
type textarea "x"
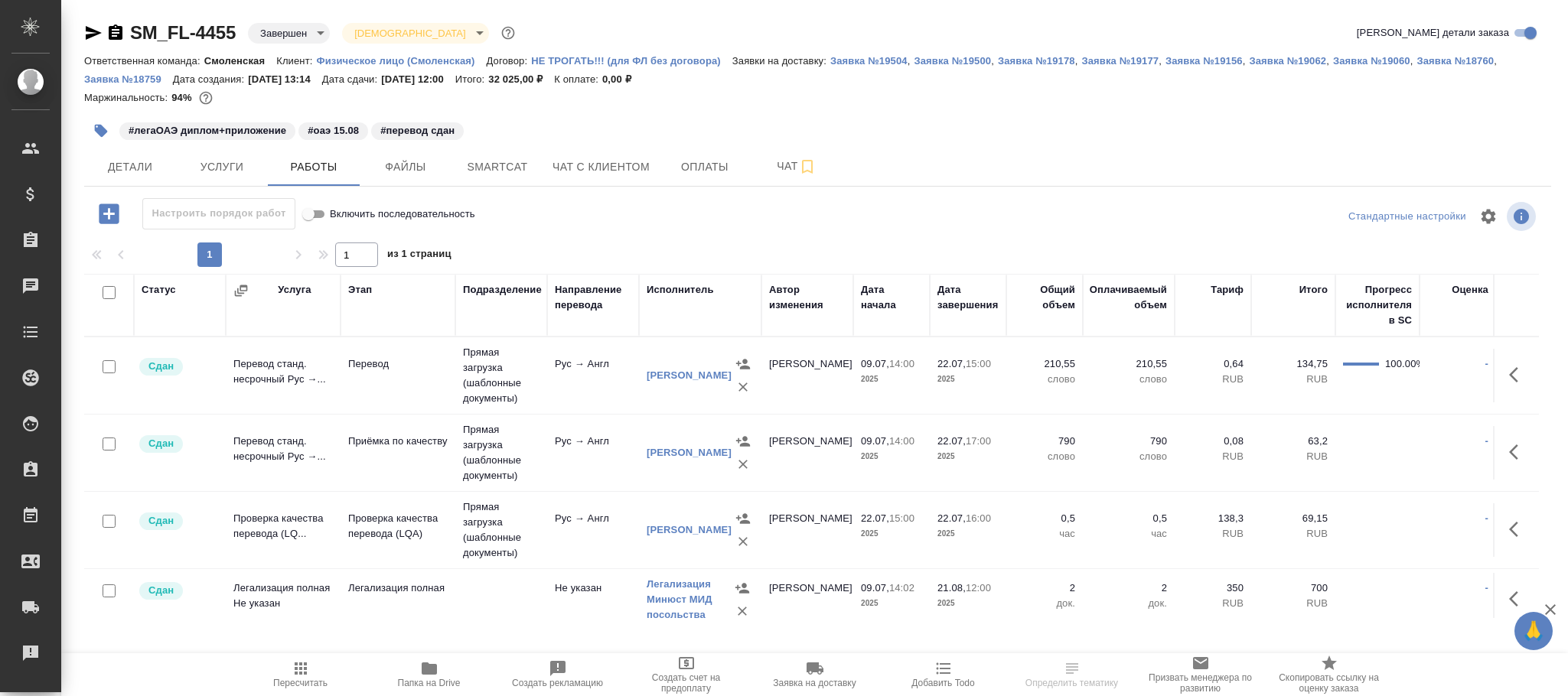
click at [294, 35] on body "🙏 .cls-1 fill:#fff; AWATERA [PERSON_NAME][PERSON_NAME] Спецификации Заказы Чаты…" at bounding box center [784, 348] width 1568 height 696
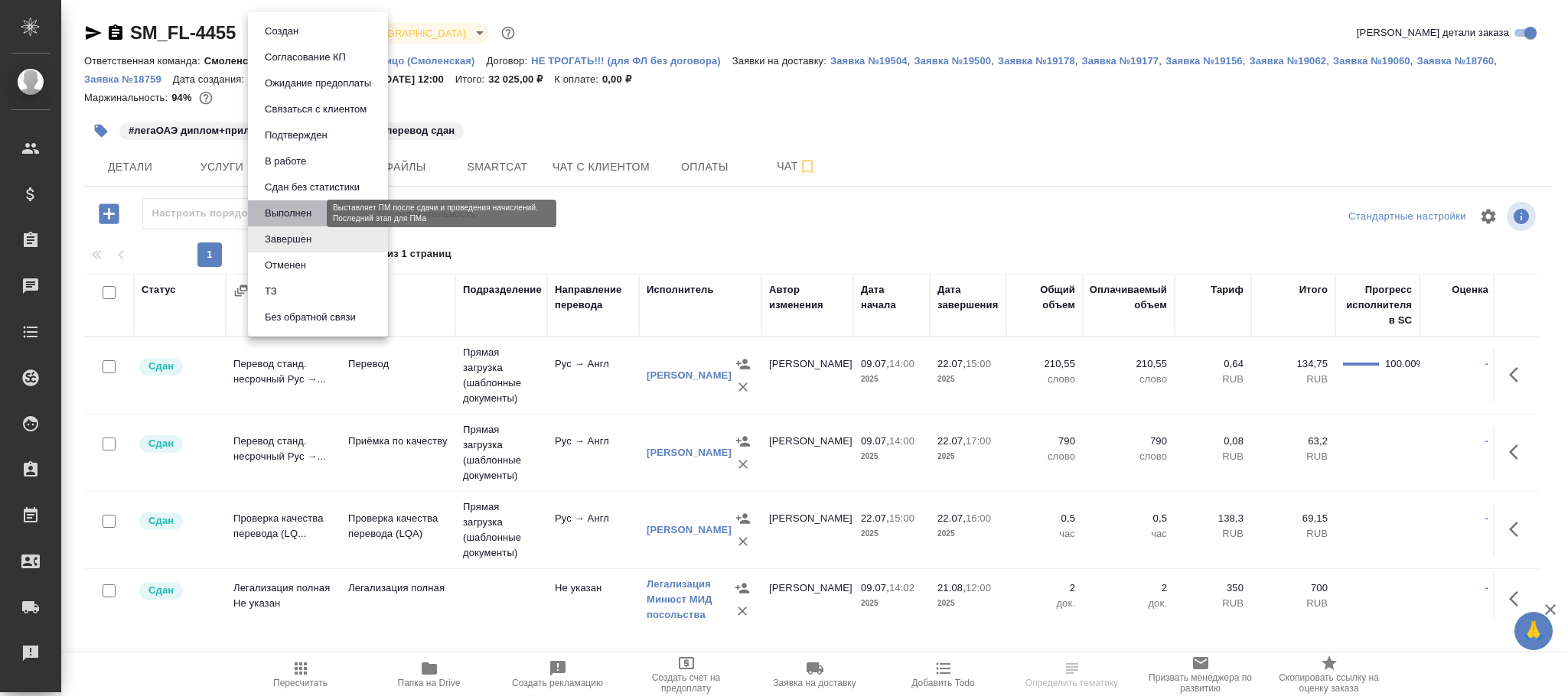
click at [290, 207] on button "Выполнен" at bounding box center [287, 214] width 55 height 17
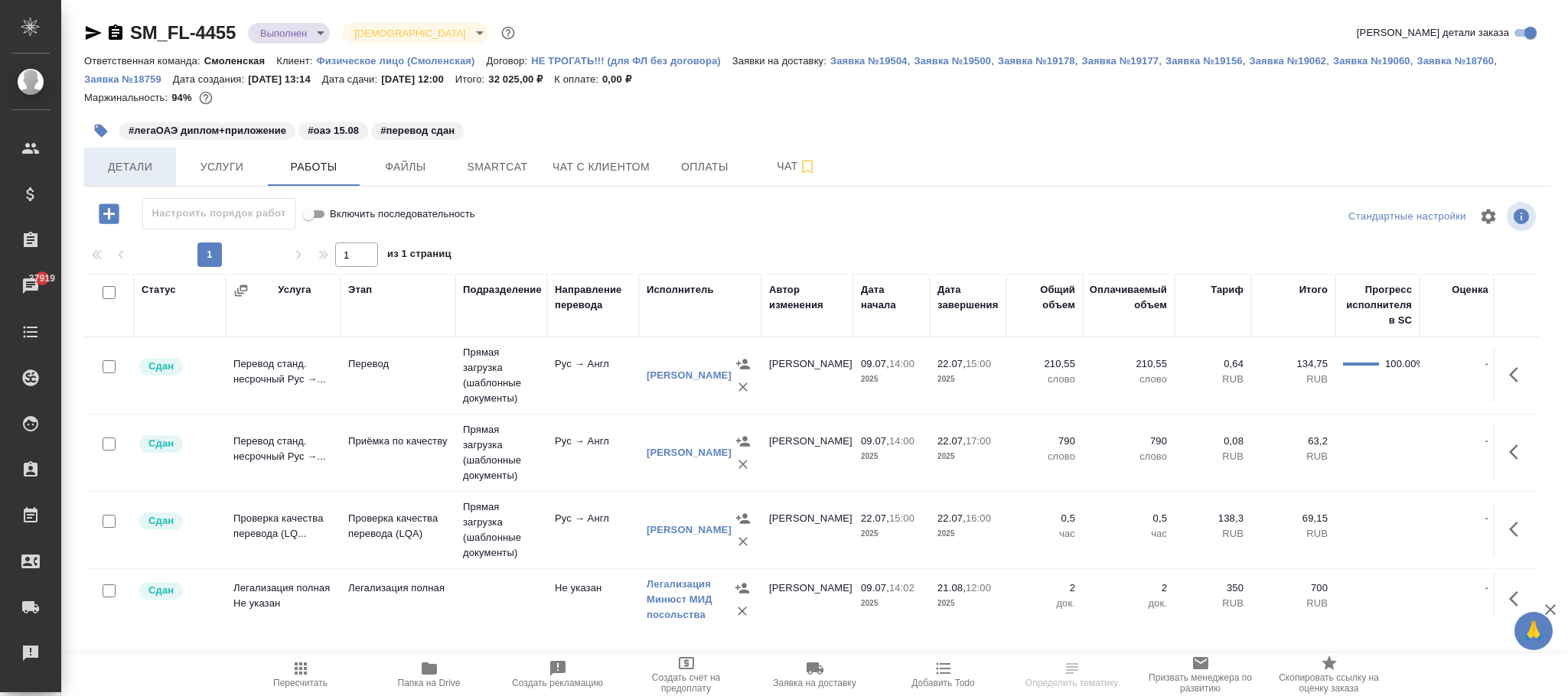
click at [131, 168] on span "Детали" at bounding box center [130, 166] width 74 height 19
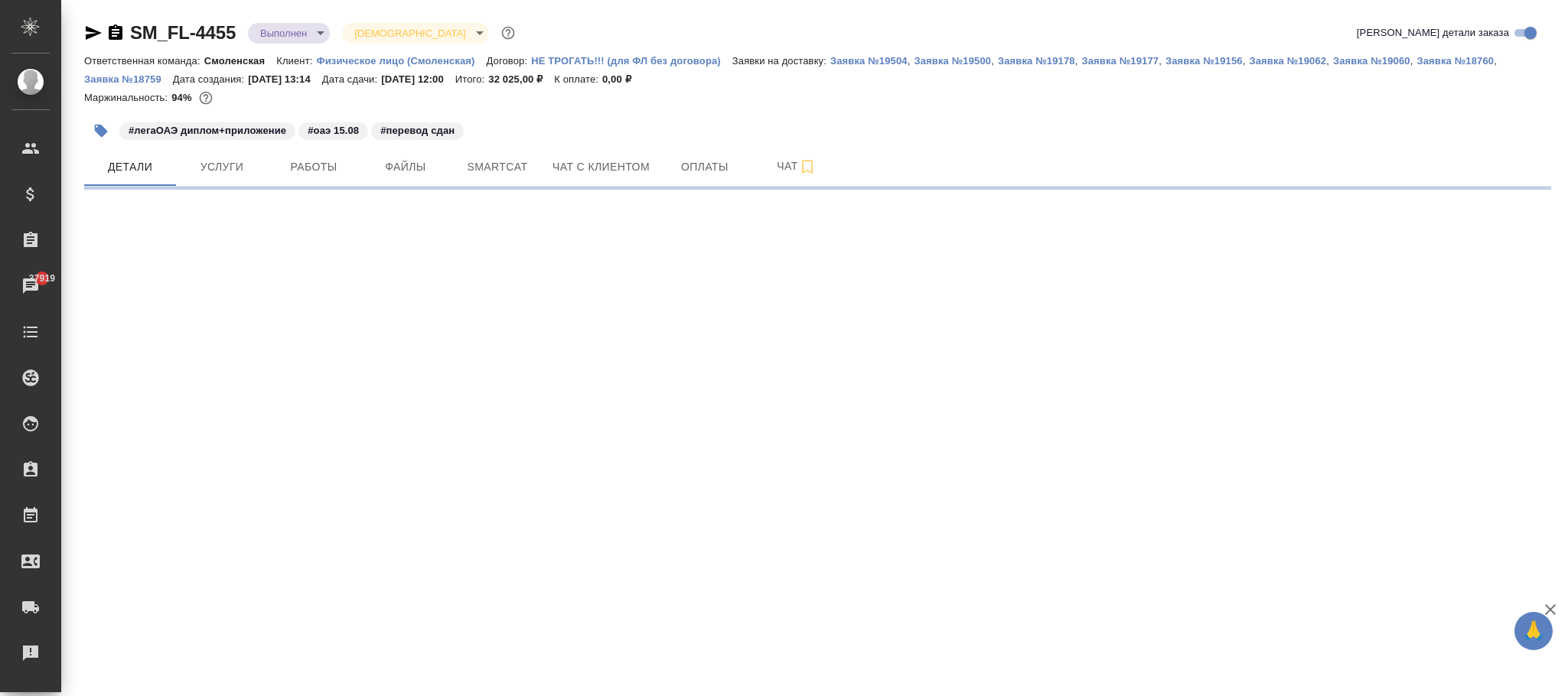
click at [237, 672] on div ".cls-1 fill:#fff; AWATERA [PERSON_NAME]fokina Клиенты Спецификации Заказы 37919…" at bounding box center [784, 348] width 1568 height 696
click at [242, 673] on div ".cls-1 fill:#fff; AWATERA [PERSON_NAME]fokina Клиенты Спецификации Заказы 37919…" at bounding box center [784, 348] width 1568 height 696
select select "RU"
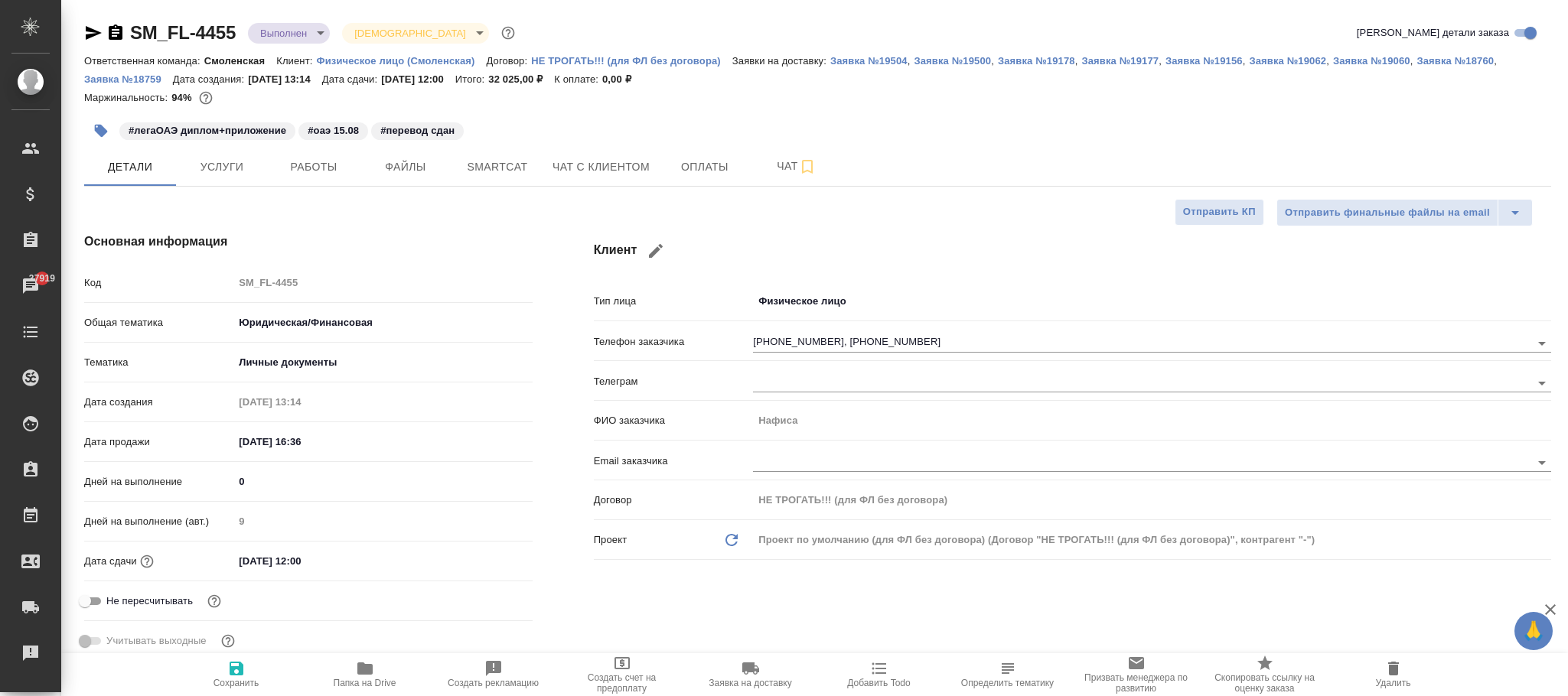
type textarea "x"
click at [242, 673] on icon "button" at bounding box center [236, 668] width 14 height 14
type textarea "x"
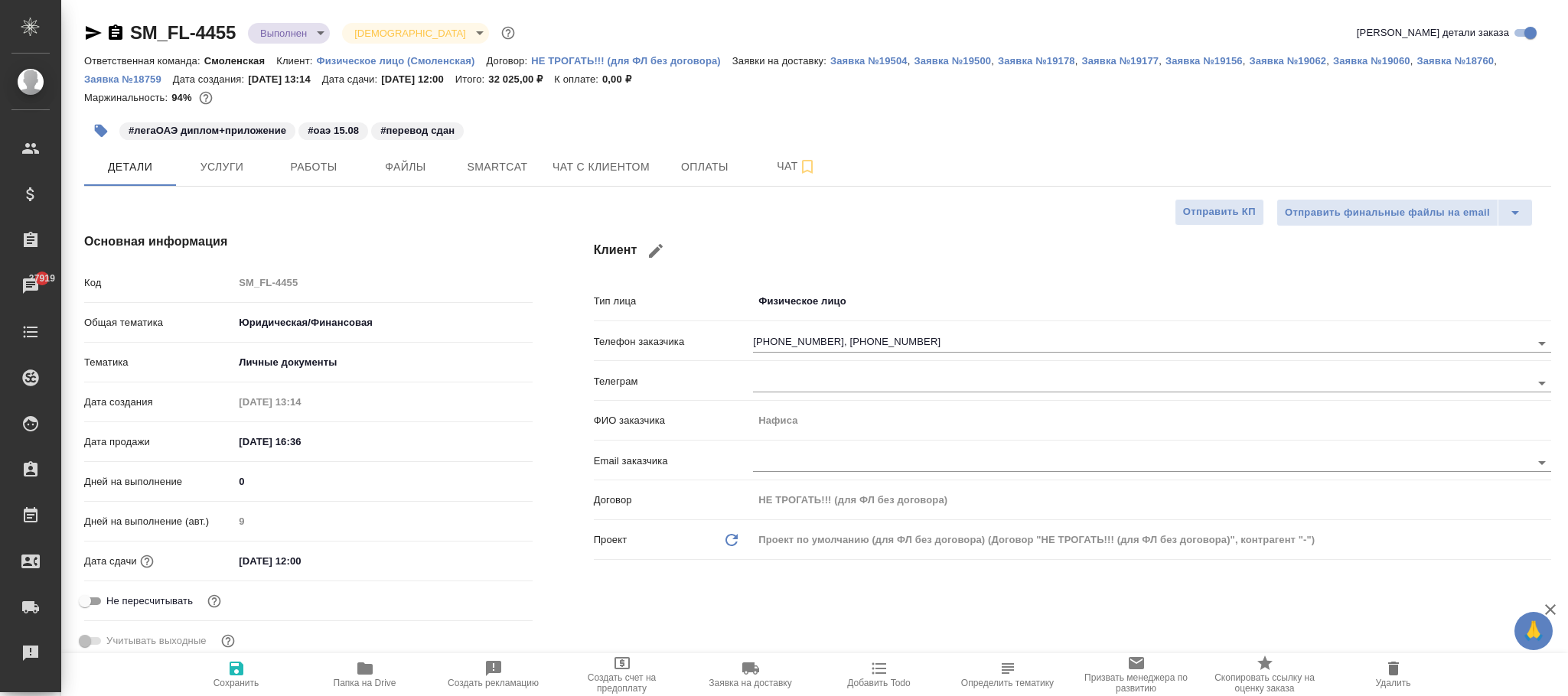
type textarea "x"
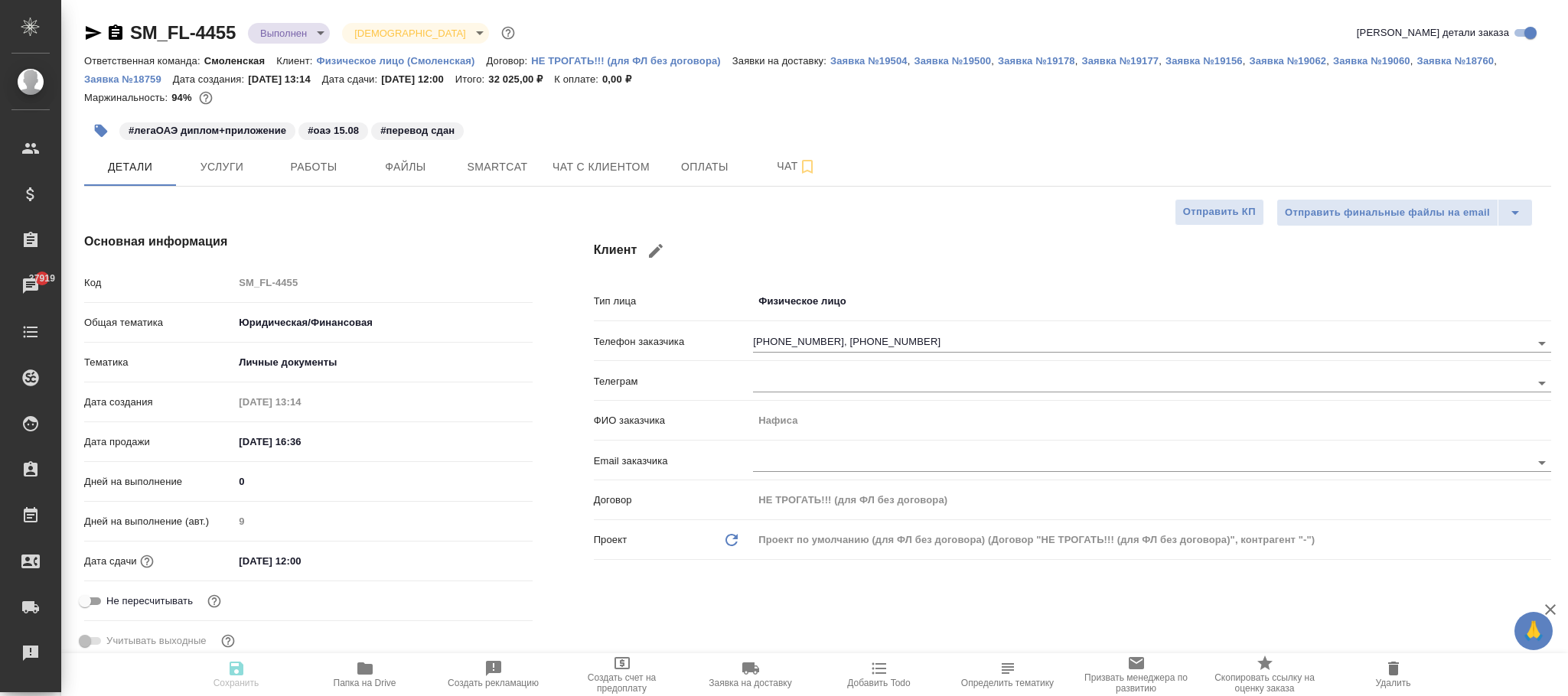
type textarea "x"
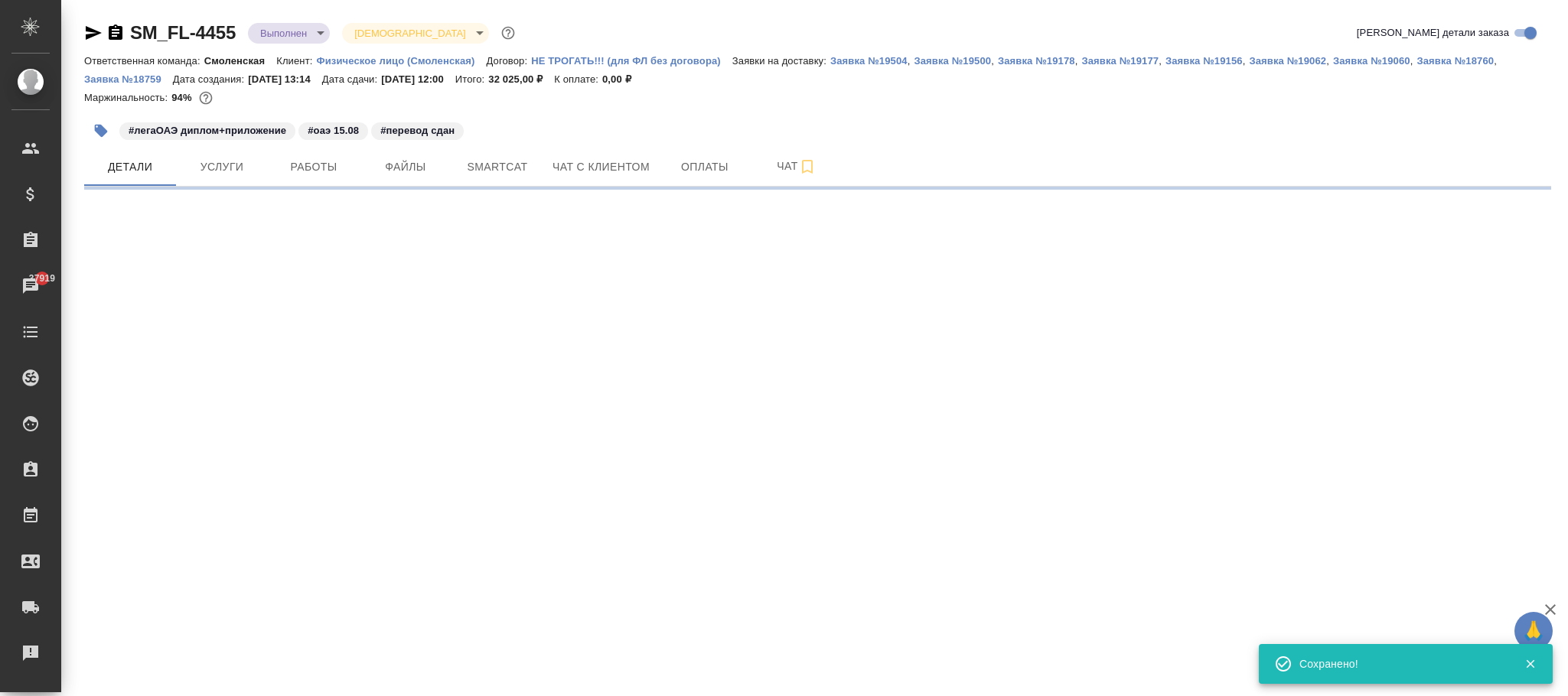
select select "RU"
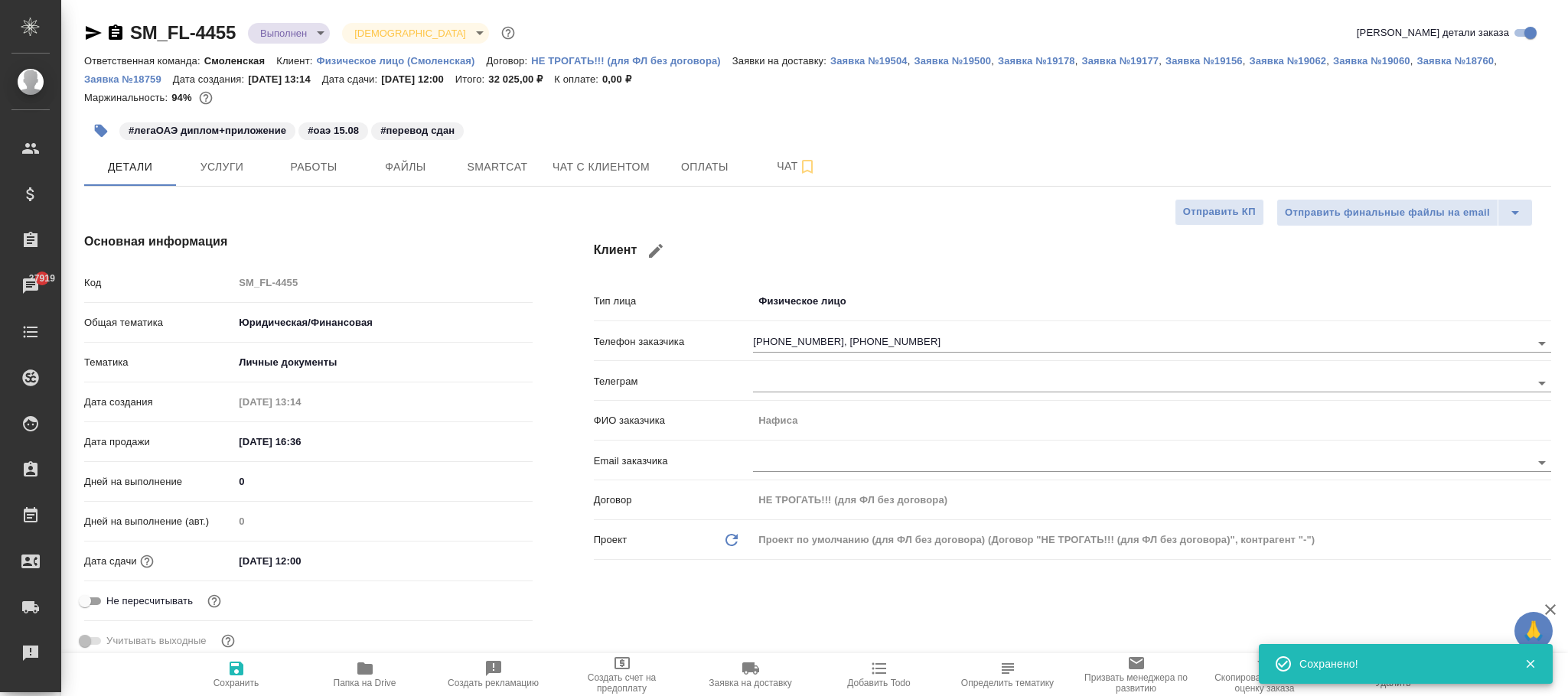
type textarea "x"
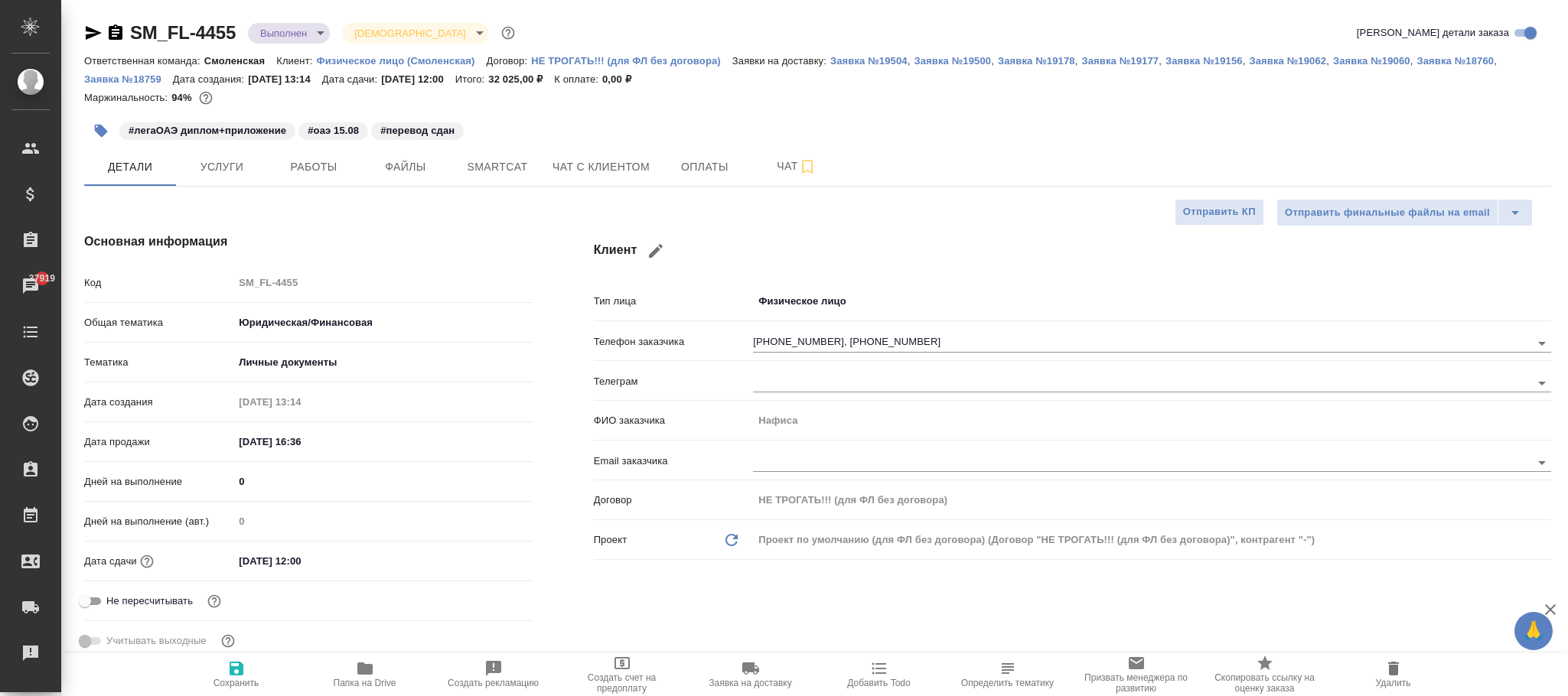
type textarea "x"
